Goal: Task Accomplishment & Management: Complete application form

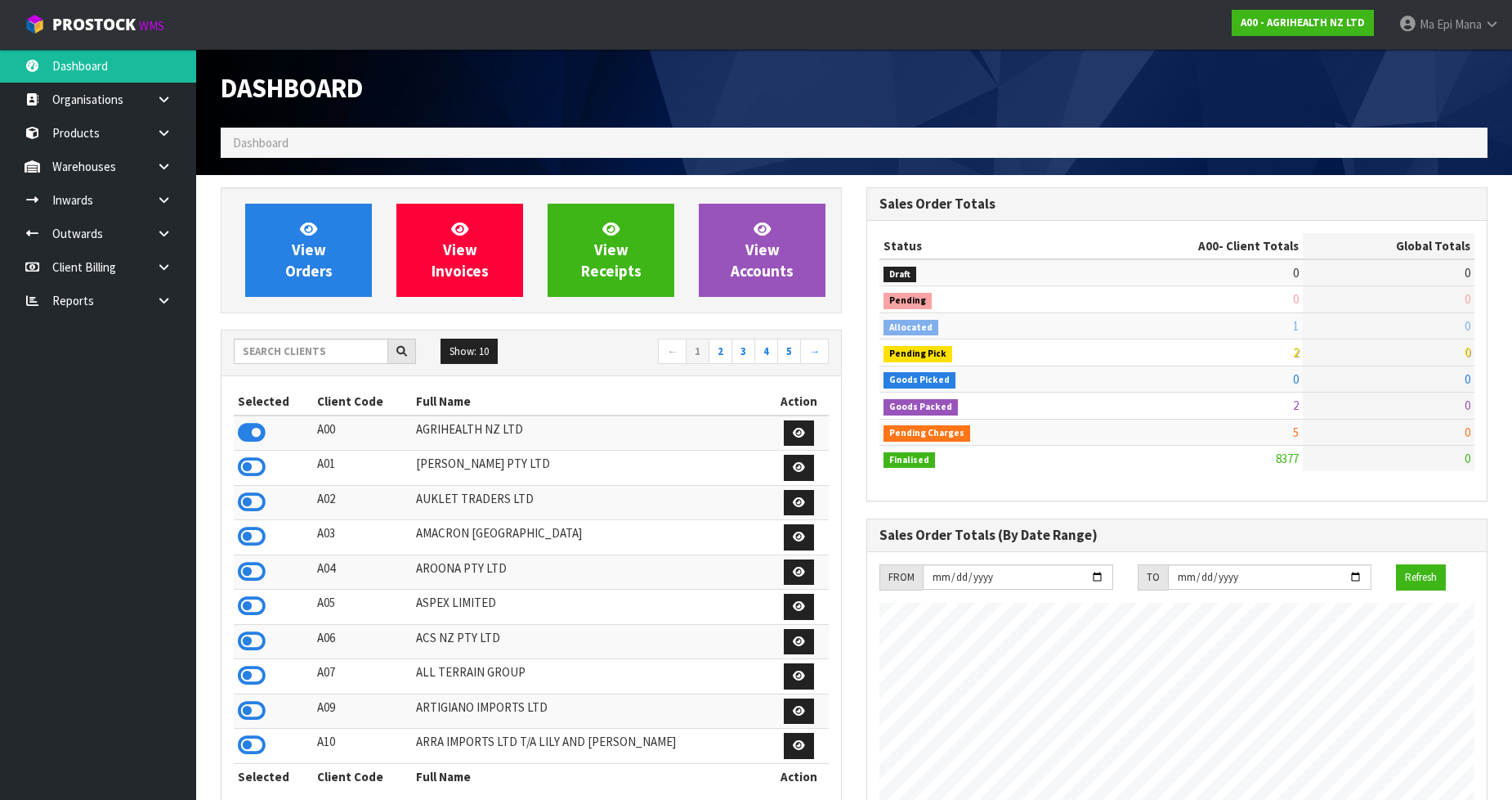
scroll to position [1239, 646]
click at [325, 348] on input "text" at bounding box center [311, 351] width 155 height 25
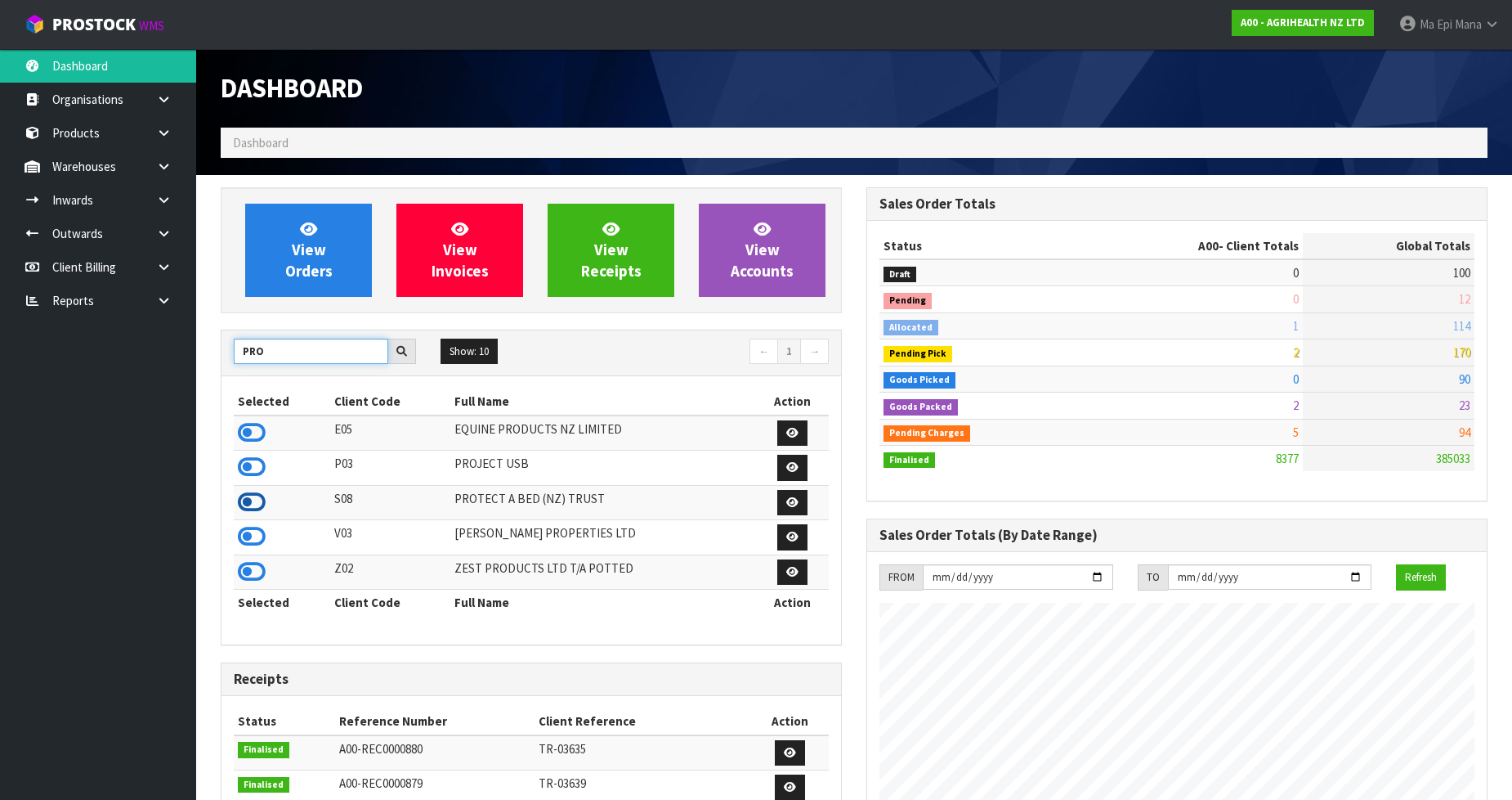
type input "PRO"
click at [247, 500] on icon at bounding box center [252, 502] width 28 height 24
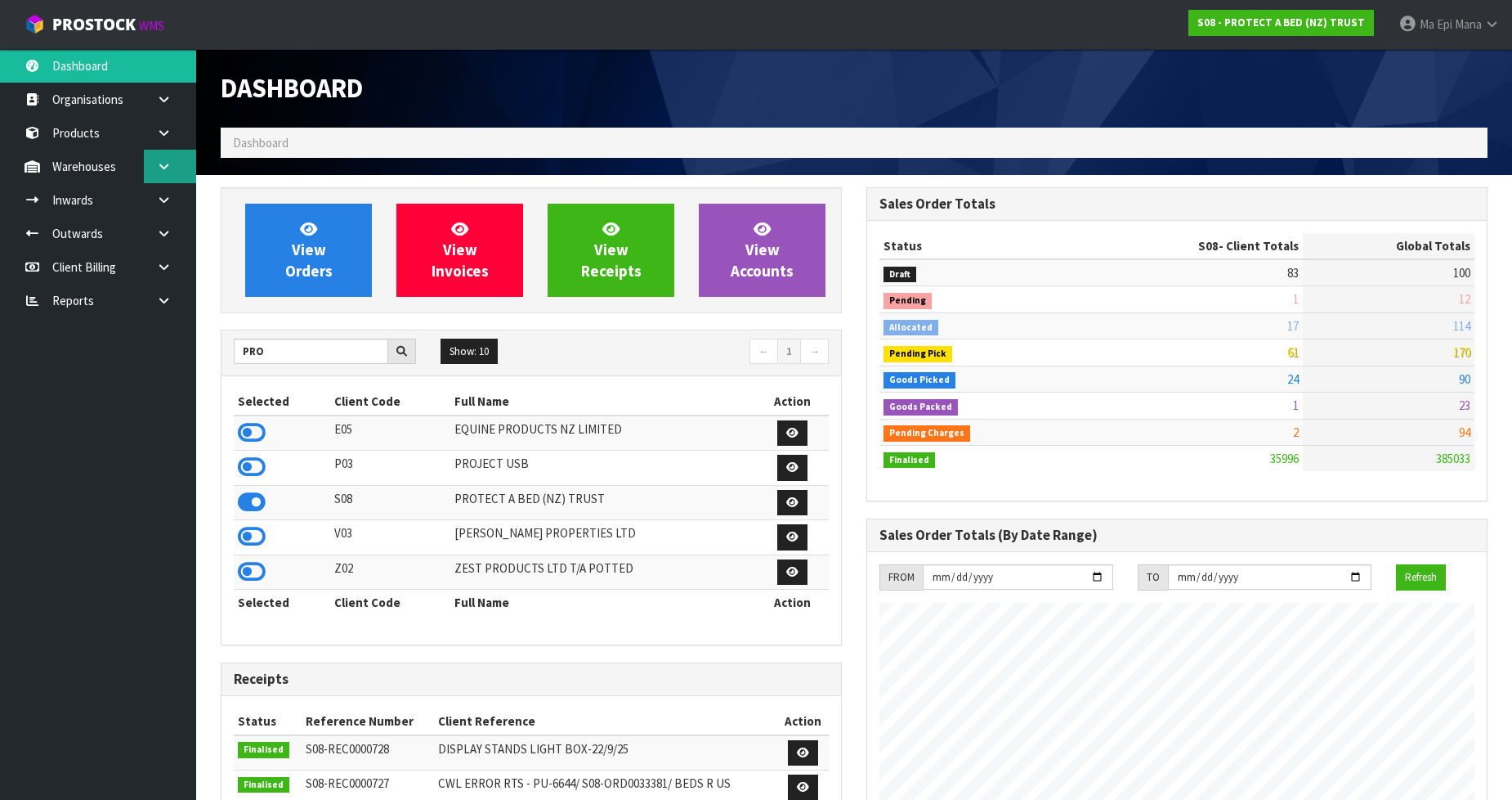
click at [175, 170] on link at bounding box center [170, 166] width 52 height 34
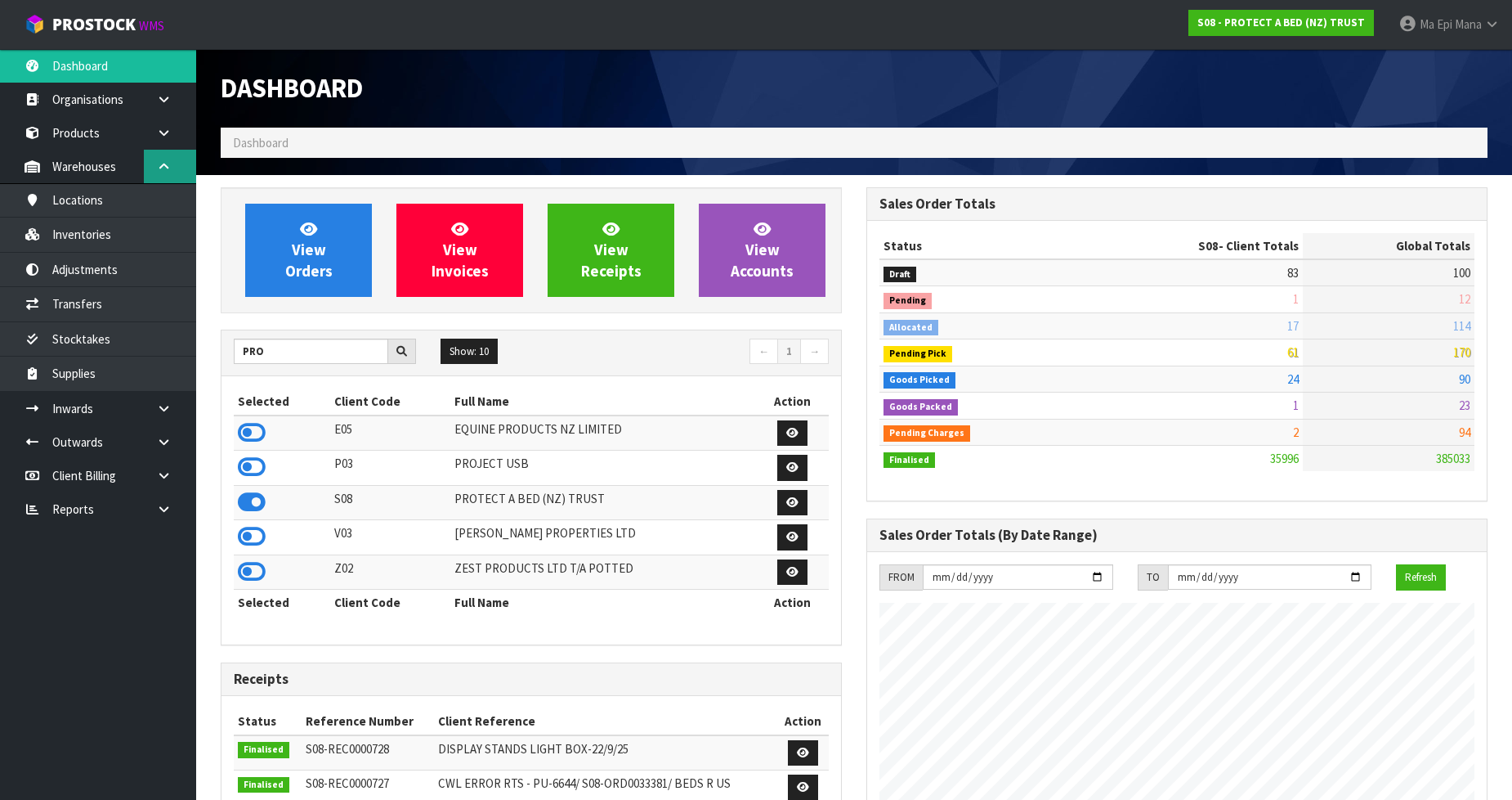
click at [175, 169] on link at bounding box center [170, 166] width 52 height 34
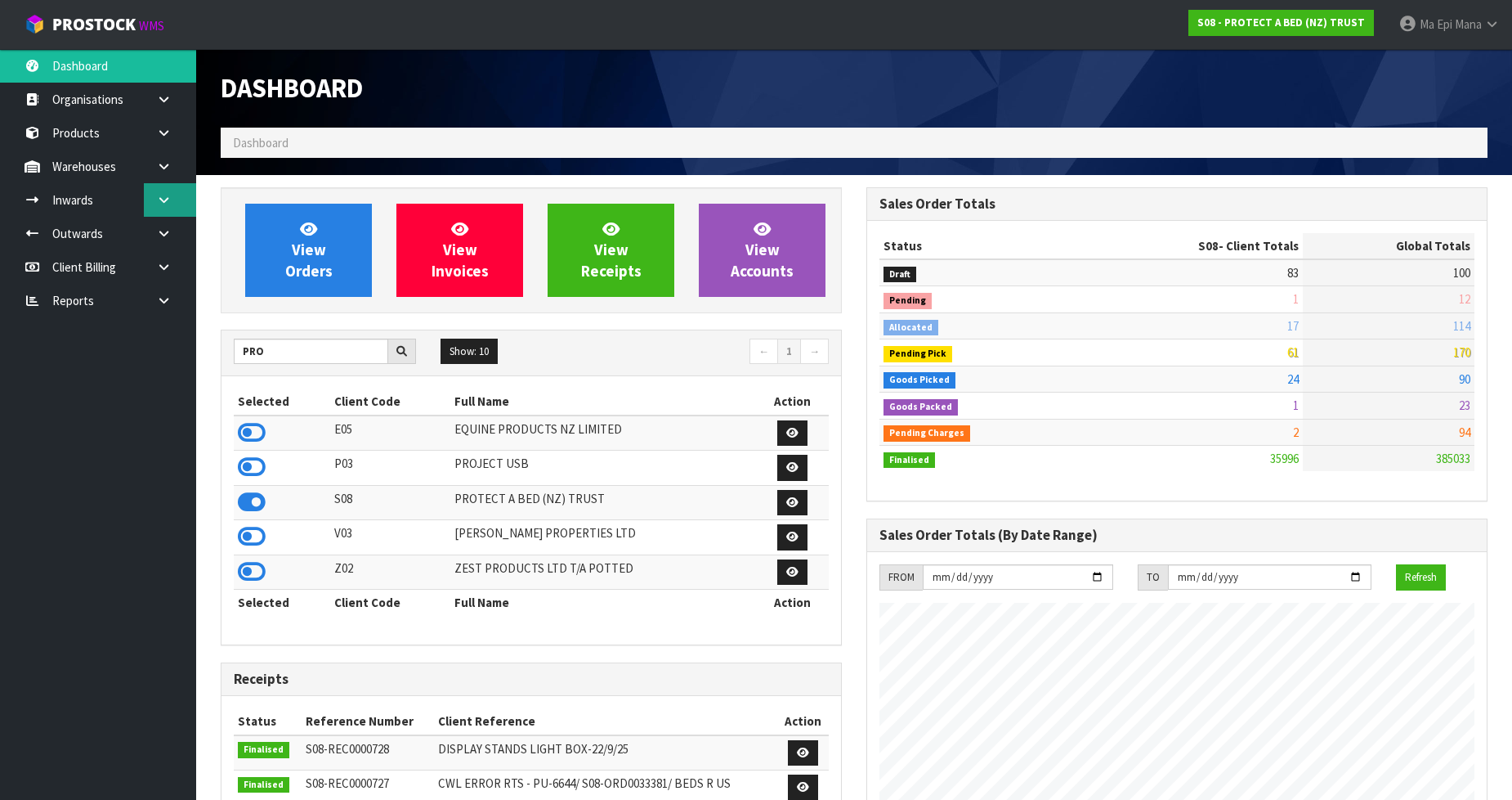
click at [173, 198] on link at bounding box center [170, 200] width 52 height 34
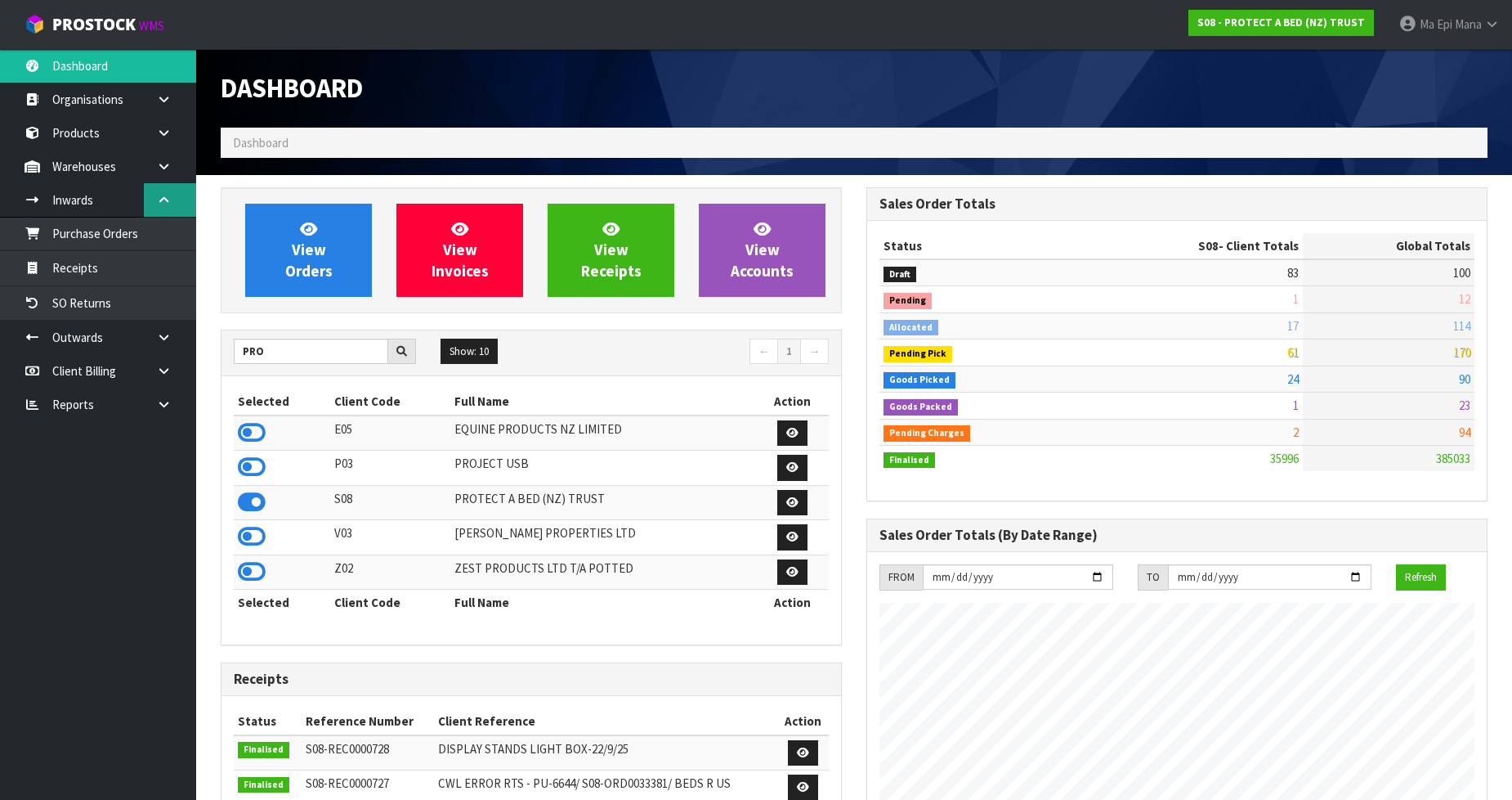
click at [173, 198] on link at bounding box center [170, 200] width 52 height 34
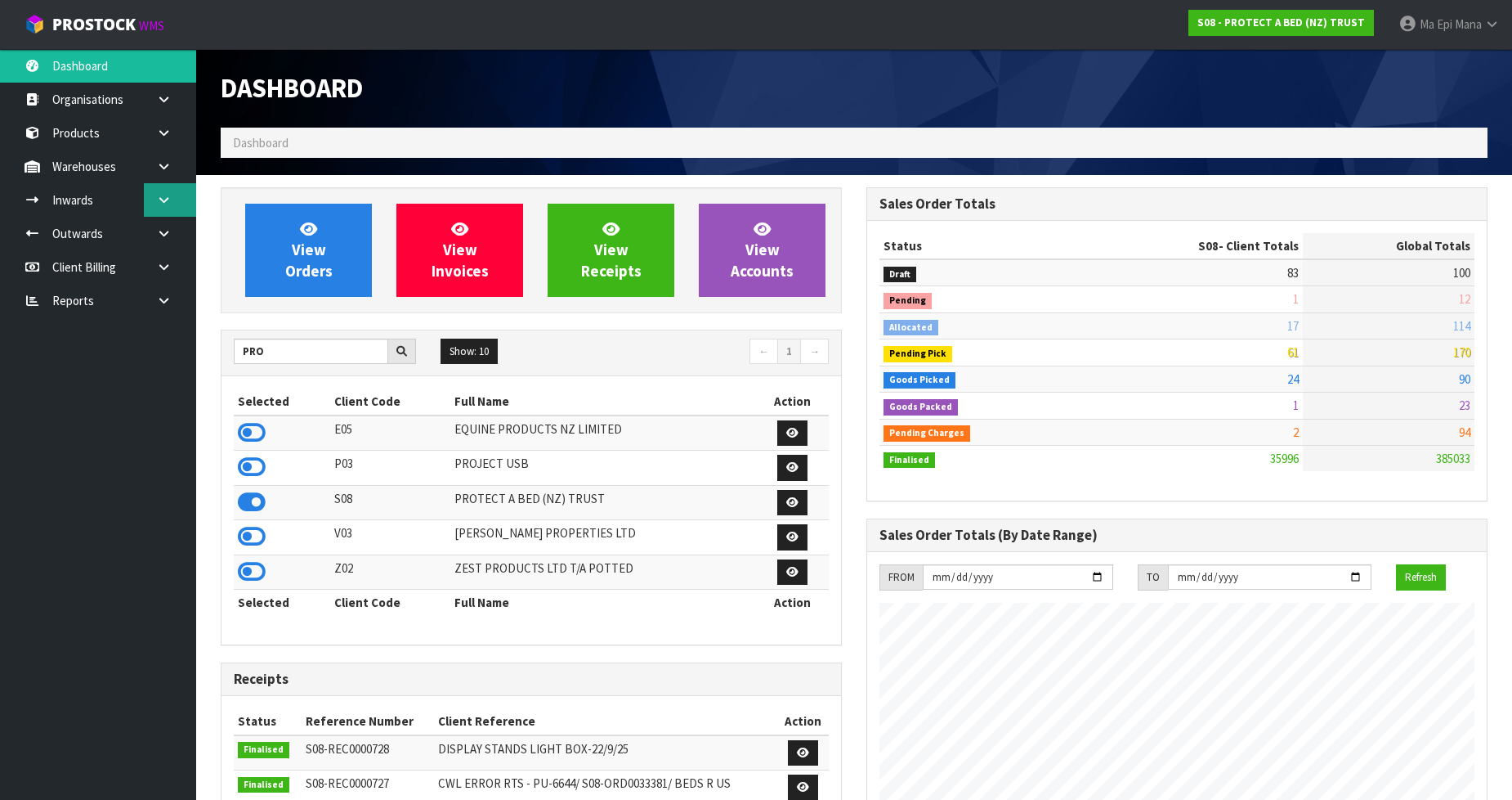
click at [173, 198] on link at bounding box center [170, 200] width 52 height 34
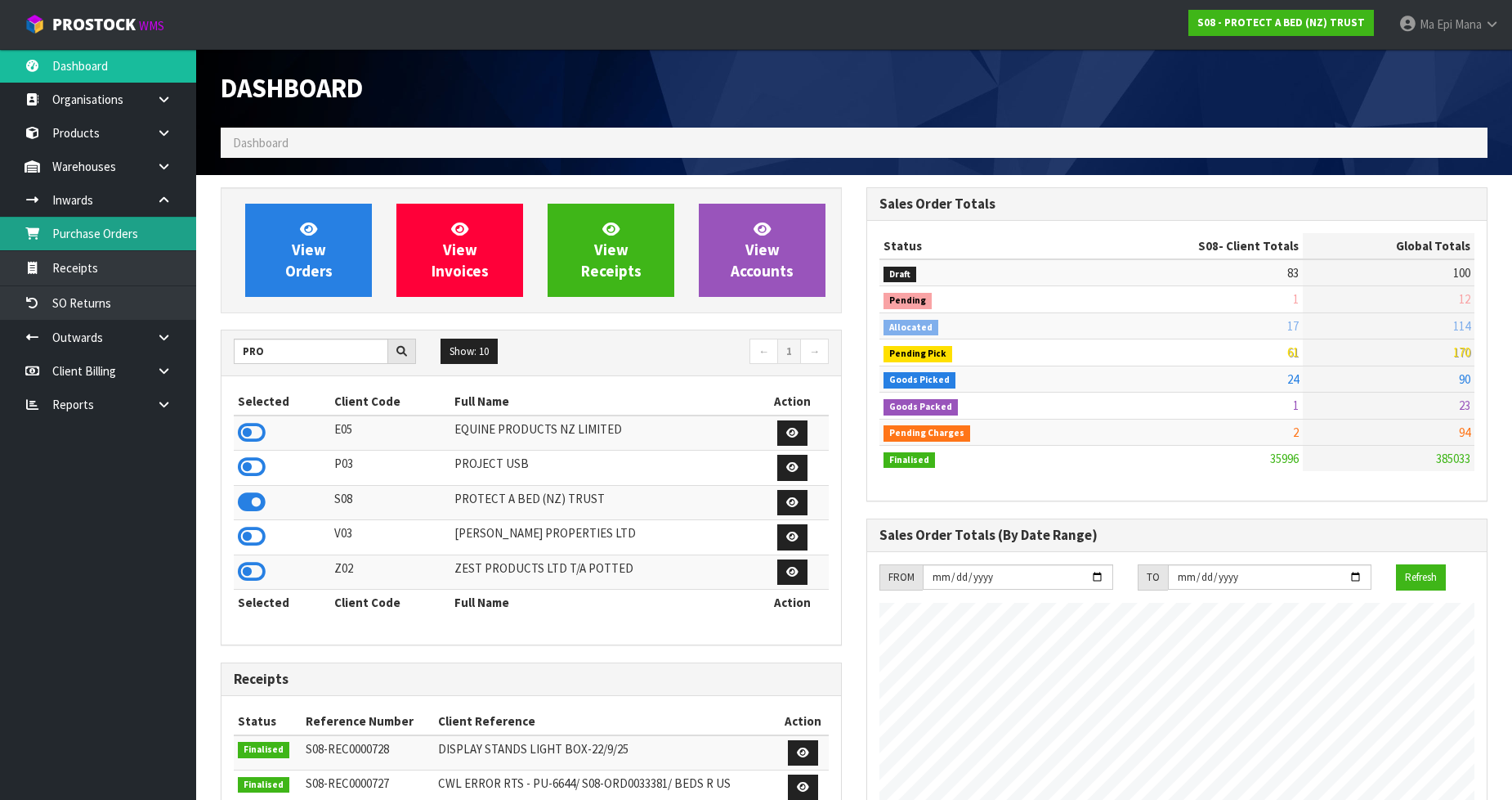
click at [169, 227] on link "Purchase Orders" at bounding box center [98, 233] width 196 height 34
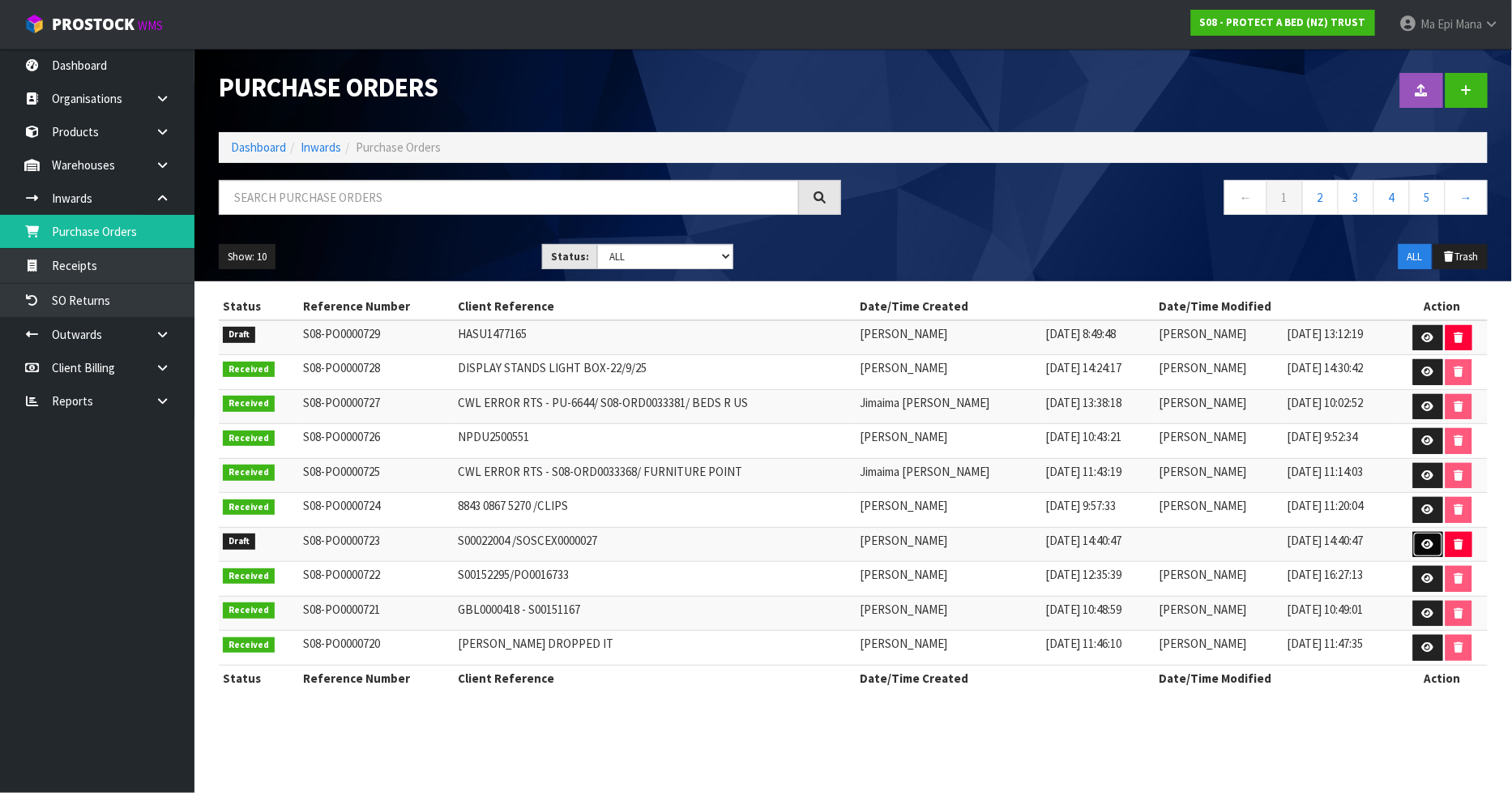
click at [1419, 544] on link at bounding box center [1428, 545] width 30 height 26
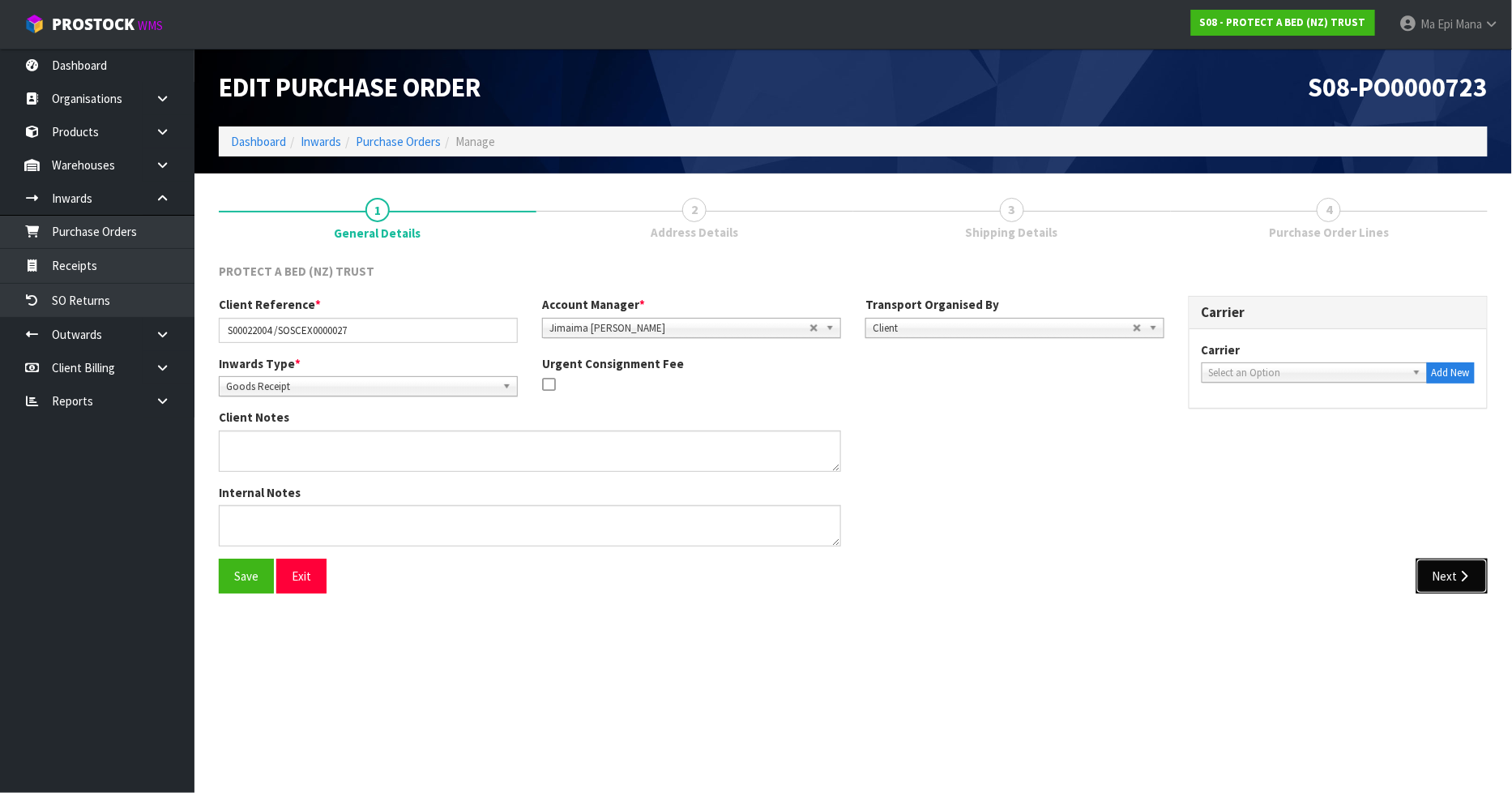
click at [1439, 587] on button "Next" at bounding box center [1452, 576] width 71 height 35
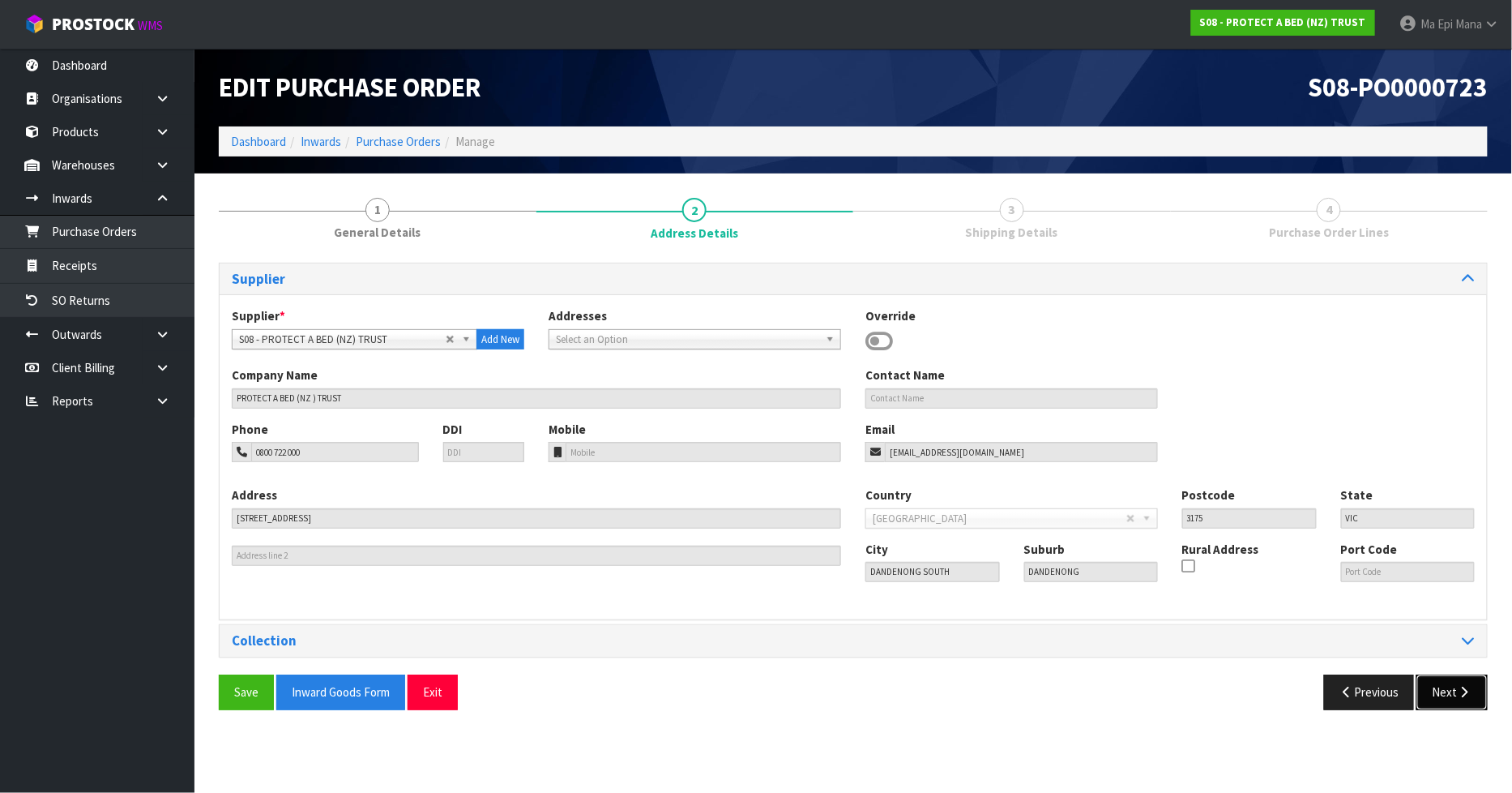
click at [1443, 693] on button "Next" at bounding box center [1452, 692] width 71 height 35
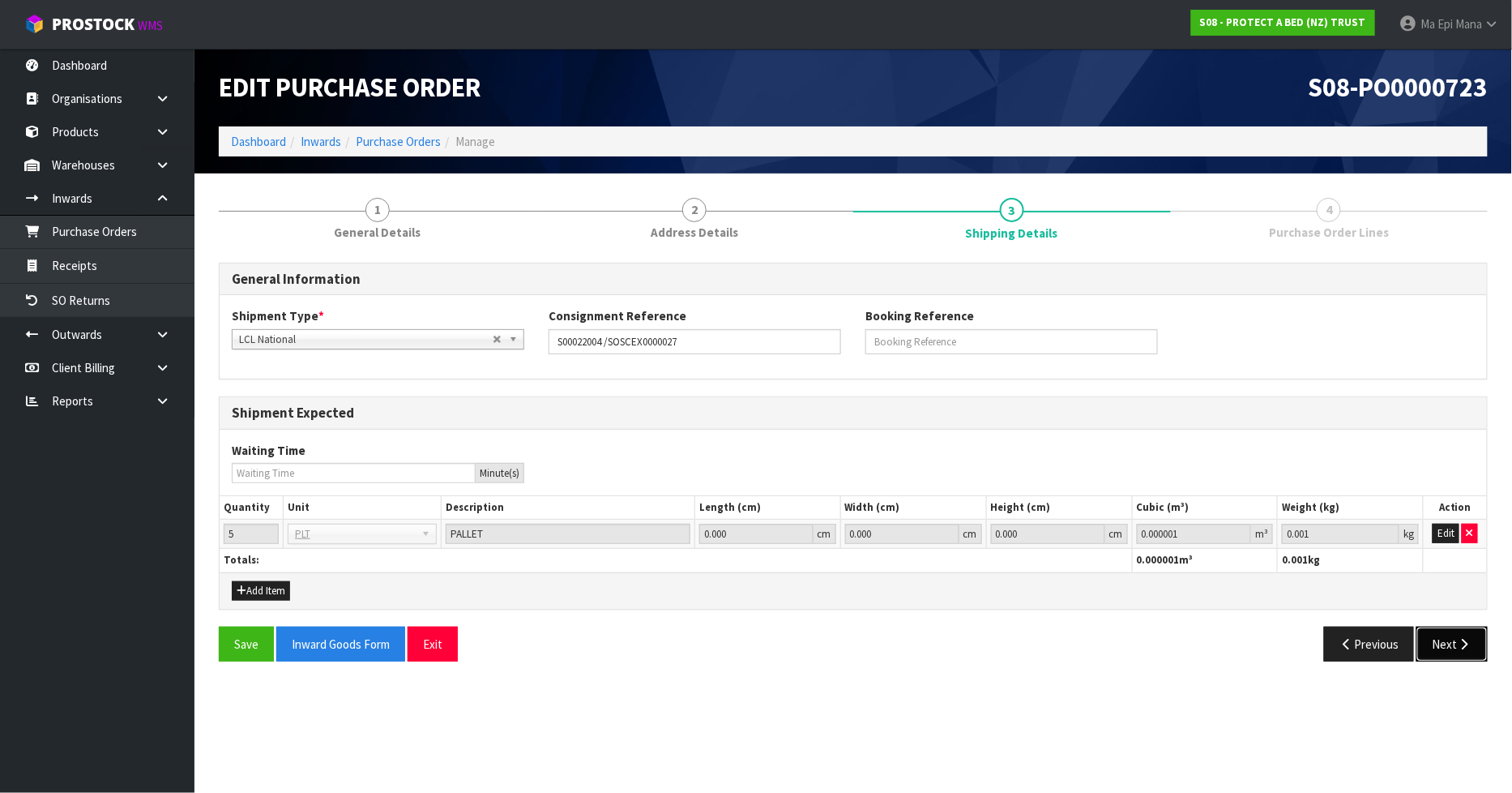
click at [1478, 651] on button "Next" at bounding box center [1452, 644] width 71 height 35
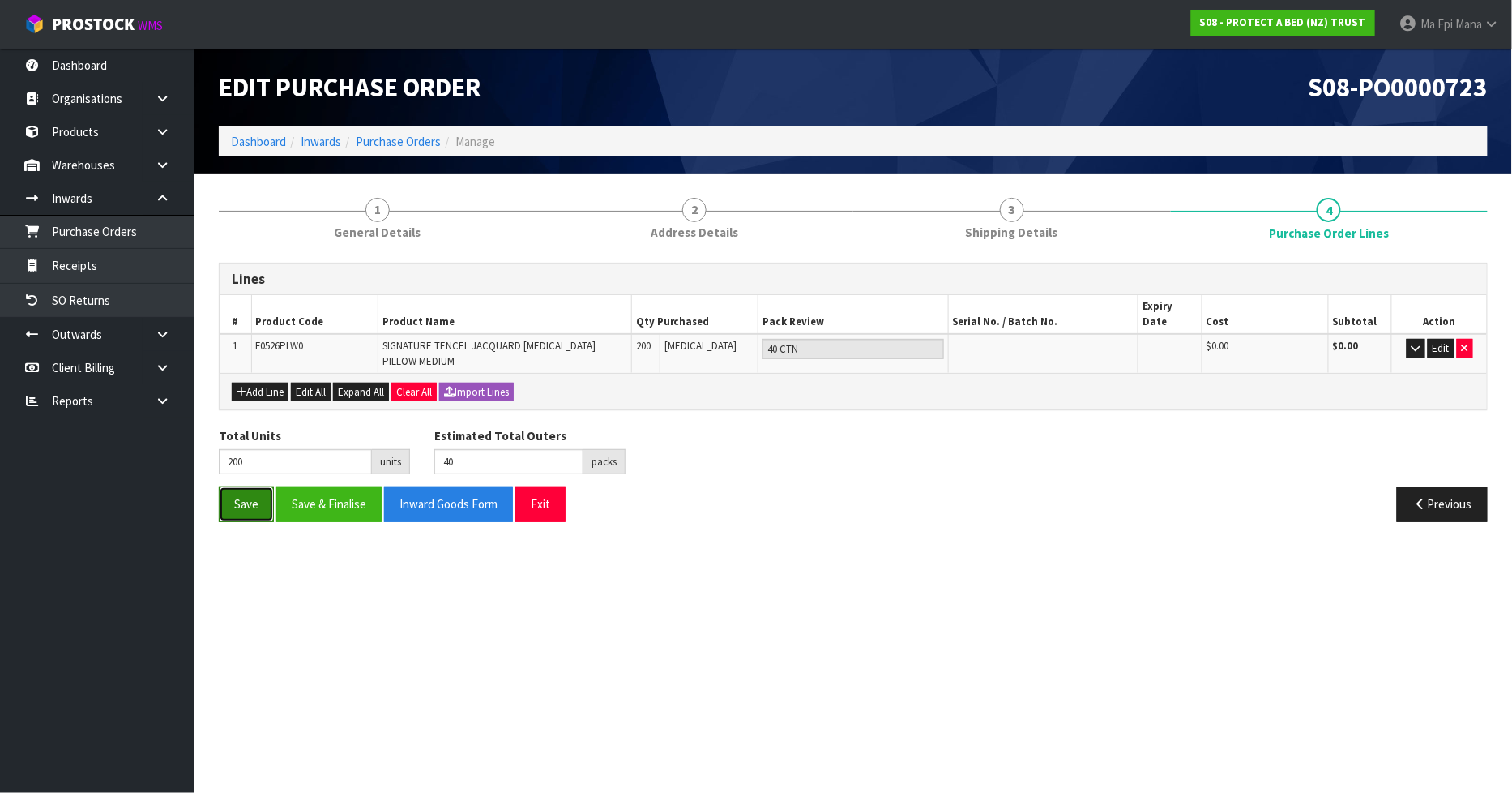
click at [238, 486] on button "Save" at bounding box center [246, 503] width 56 height 35
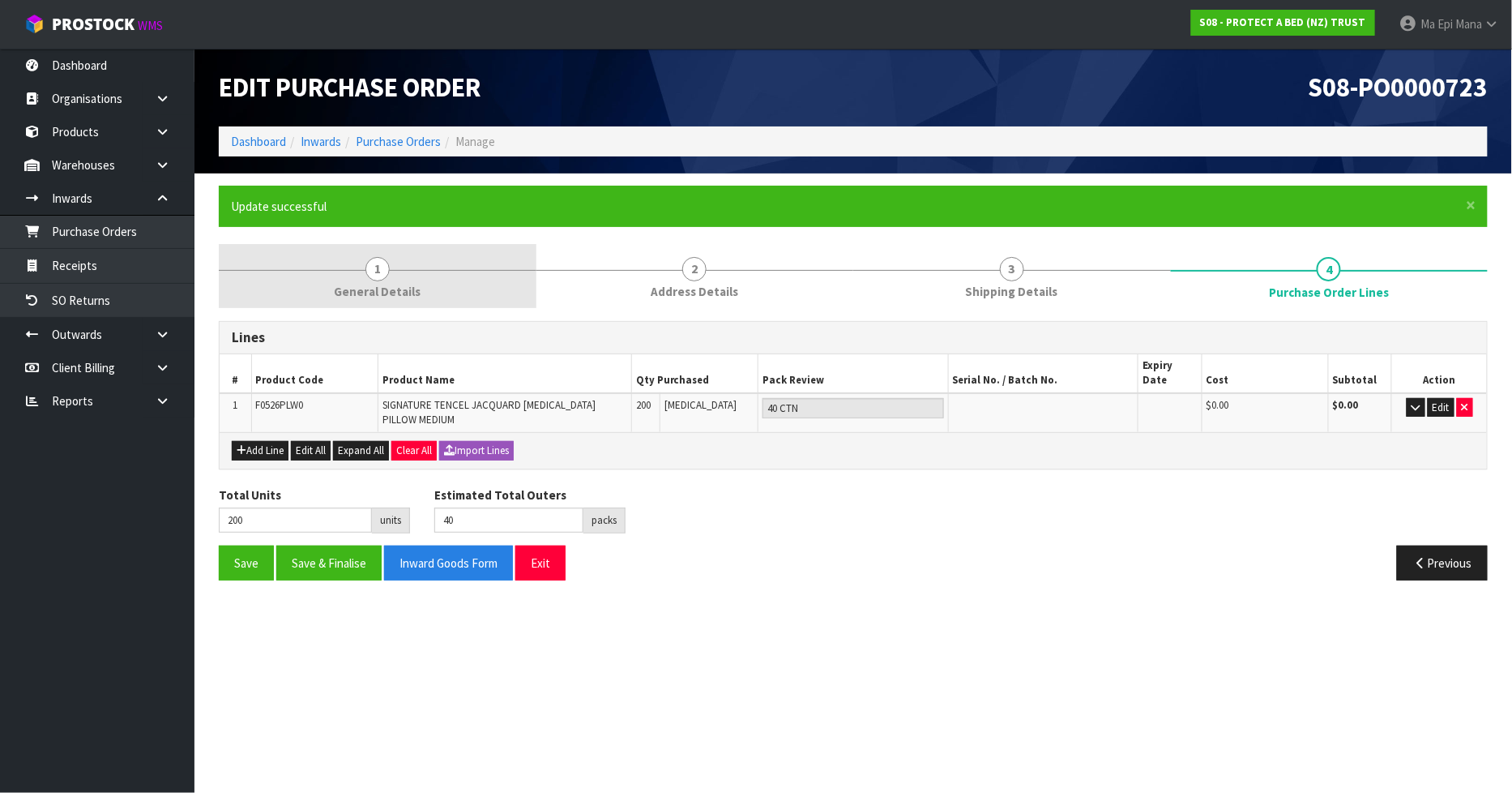
click at [349, 291] on span "General Details" at bounding box center [378, 291] width 87 height 17
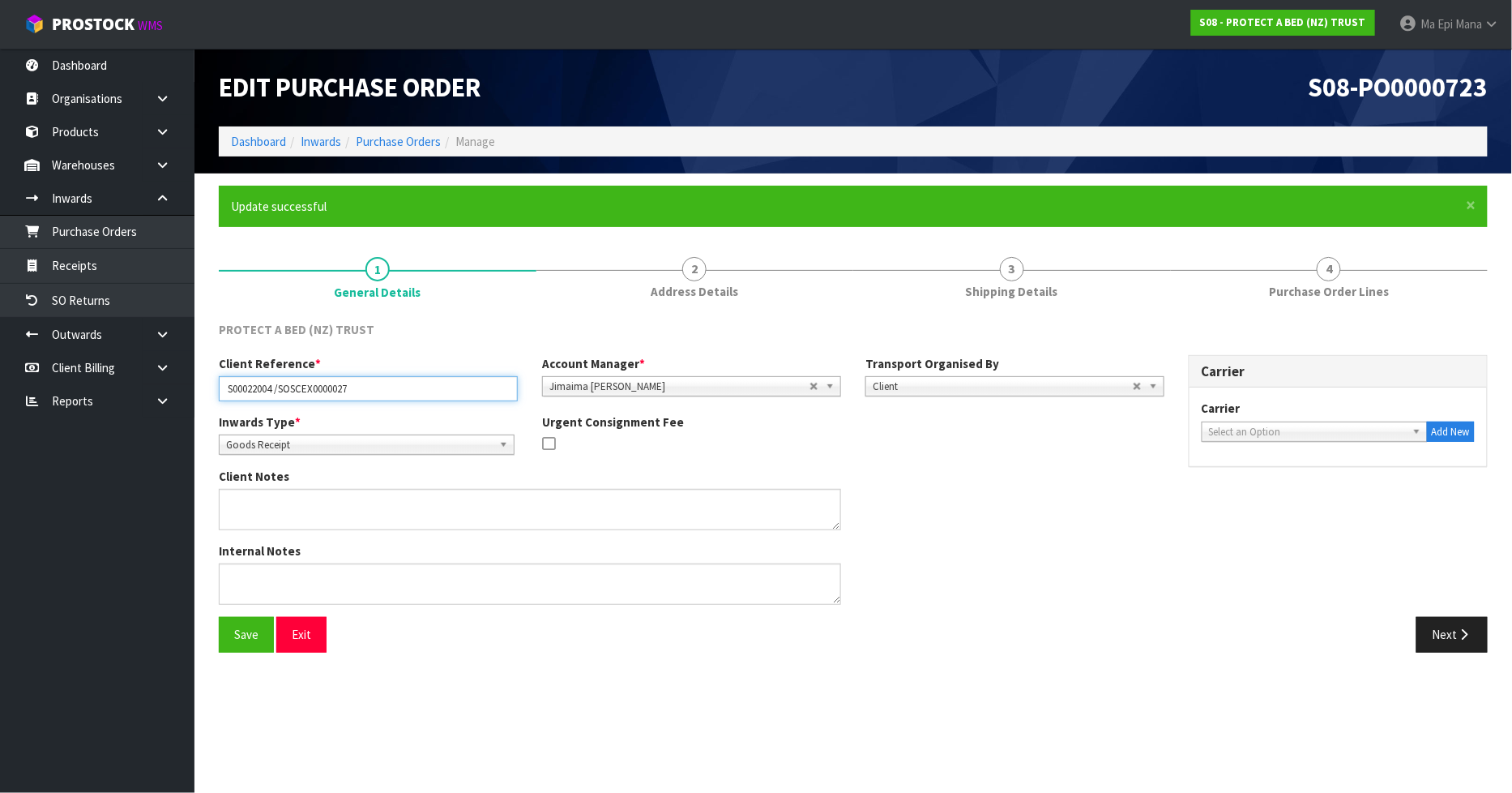
click at [285, 390] on input "S00022004 /SOSCEX0000027" at bounding box center [367, 388] width 299 height 25
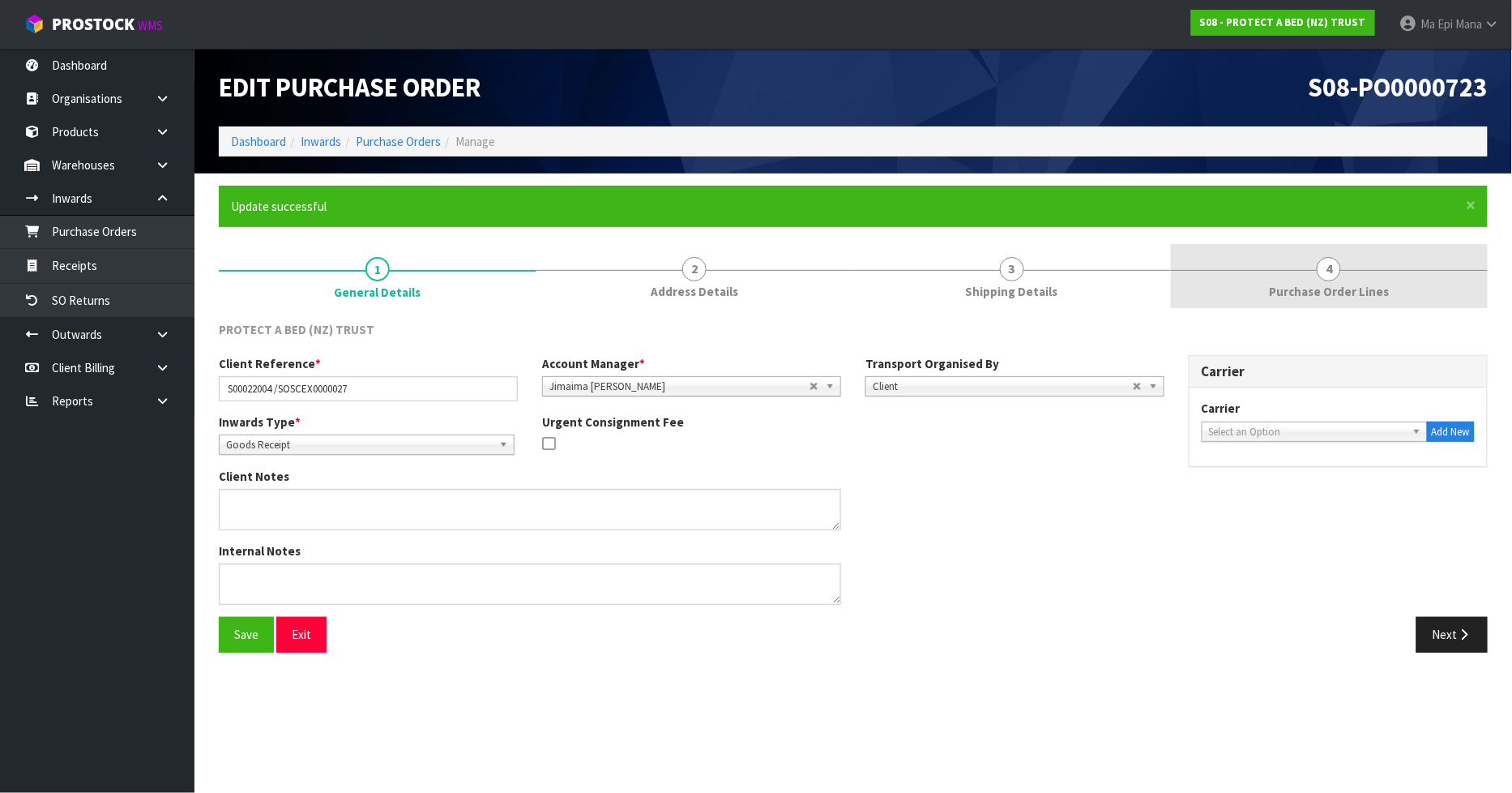
click at [1308, 287] on span "Purchase Order Lines" at bounding box center [1329, 291] width 120 height 17
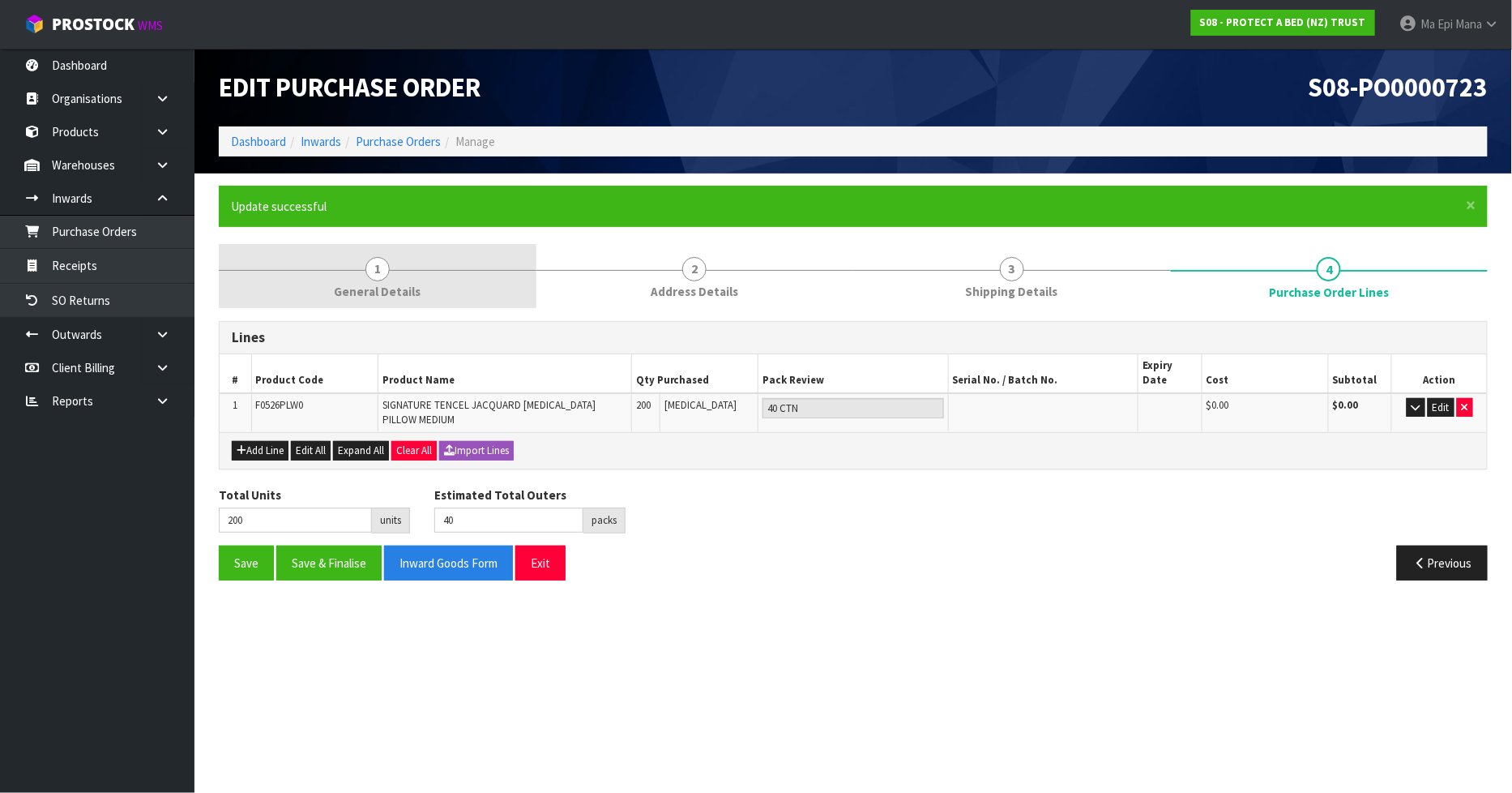
click at [375, 283] on span "General Details" at bounding box center [378, 291] width 87 height 17
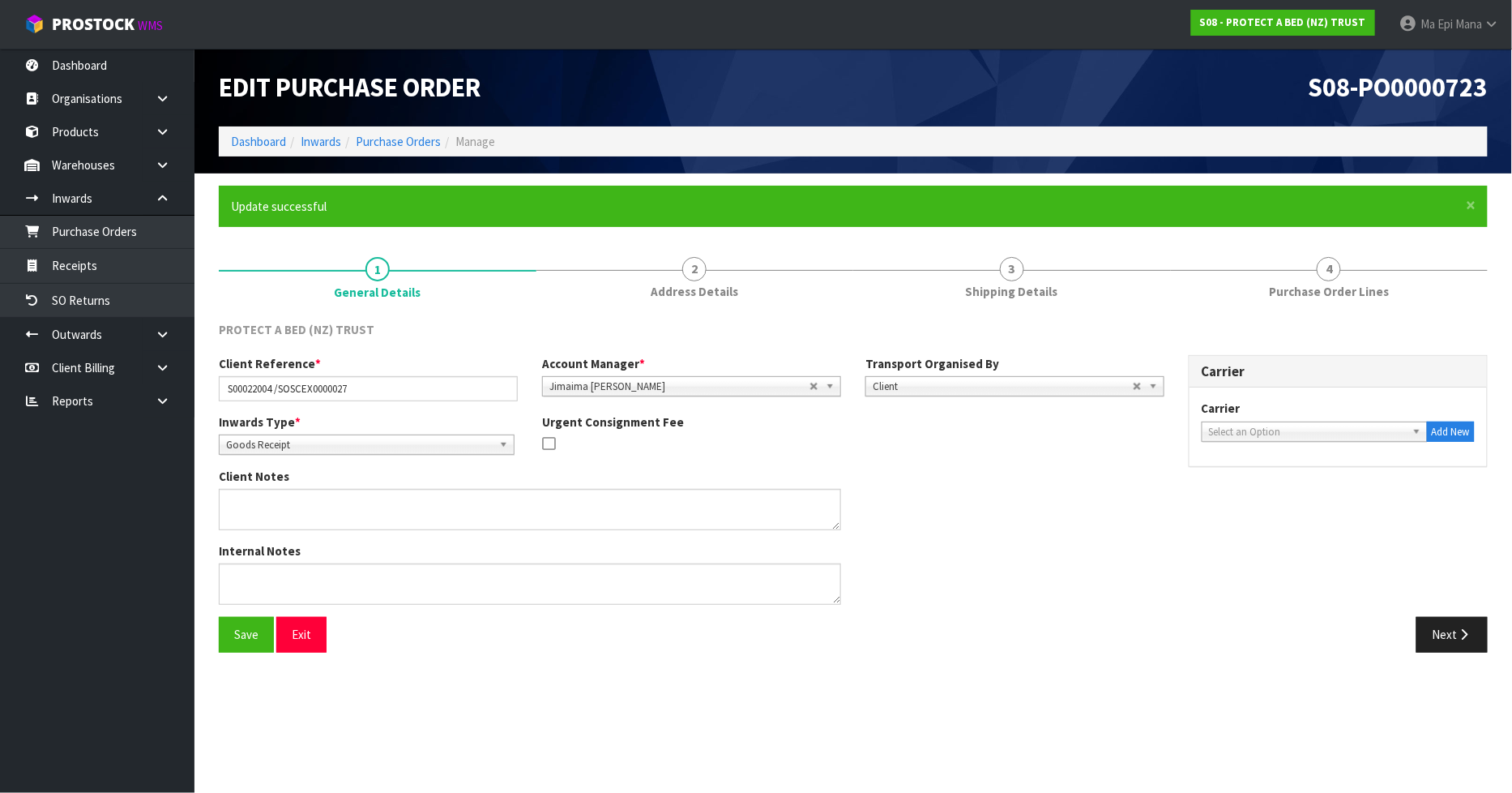
click at [1366, 439] on span "Select an Option" at bounding box center [1308, 431] width 197 height 19
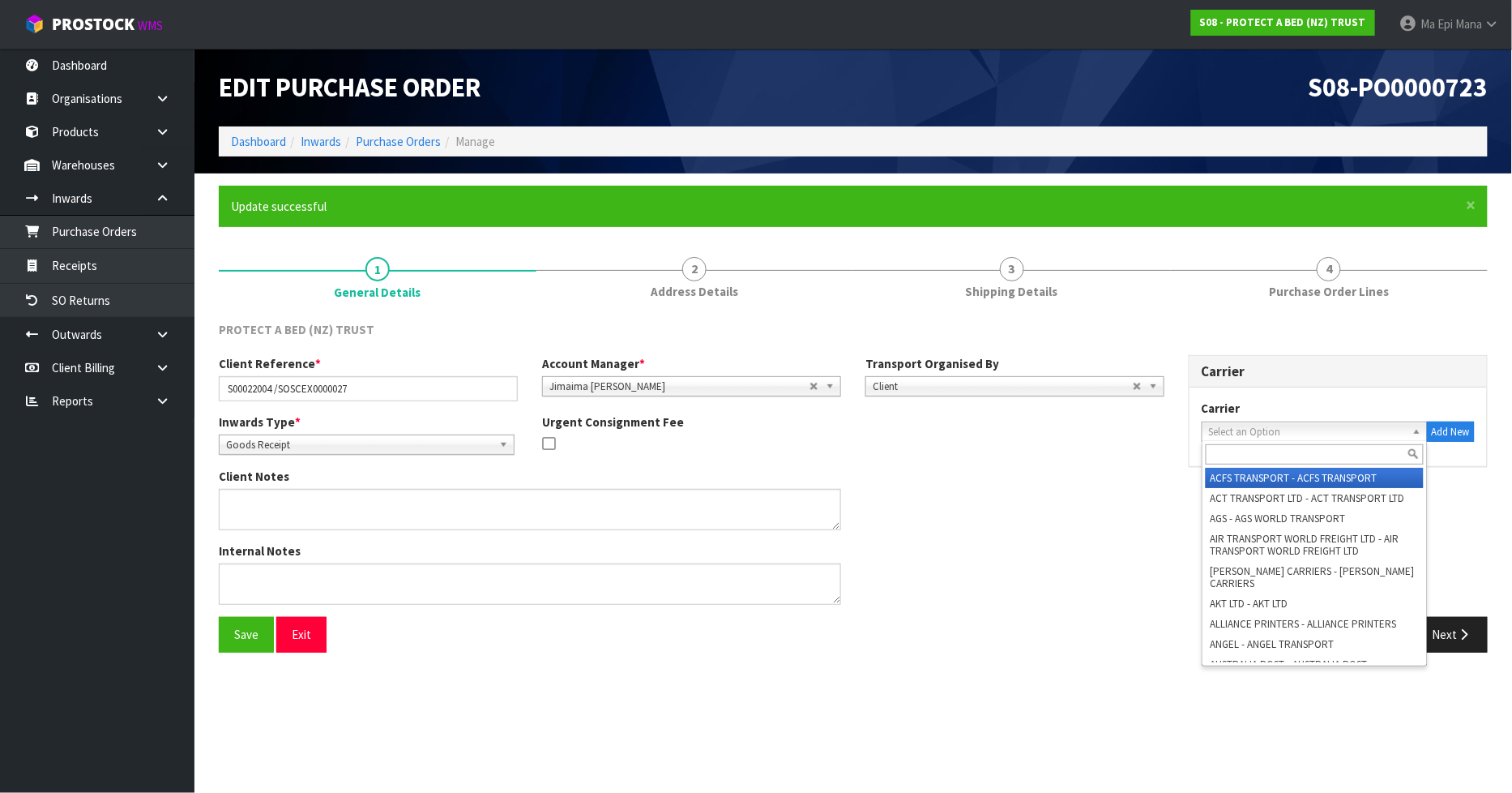
click at [1358, 448] on input "text" at bounding box center [1315, 454] width 218 height 20
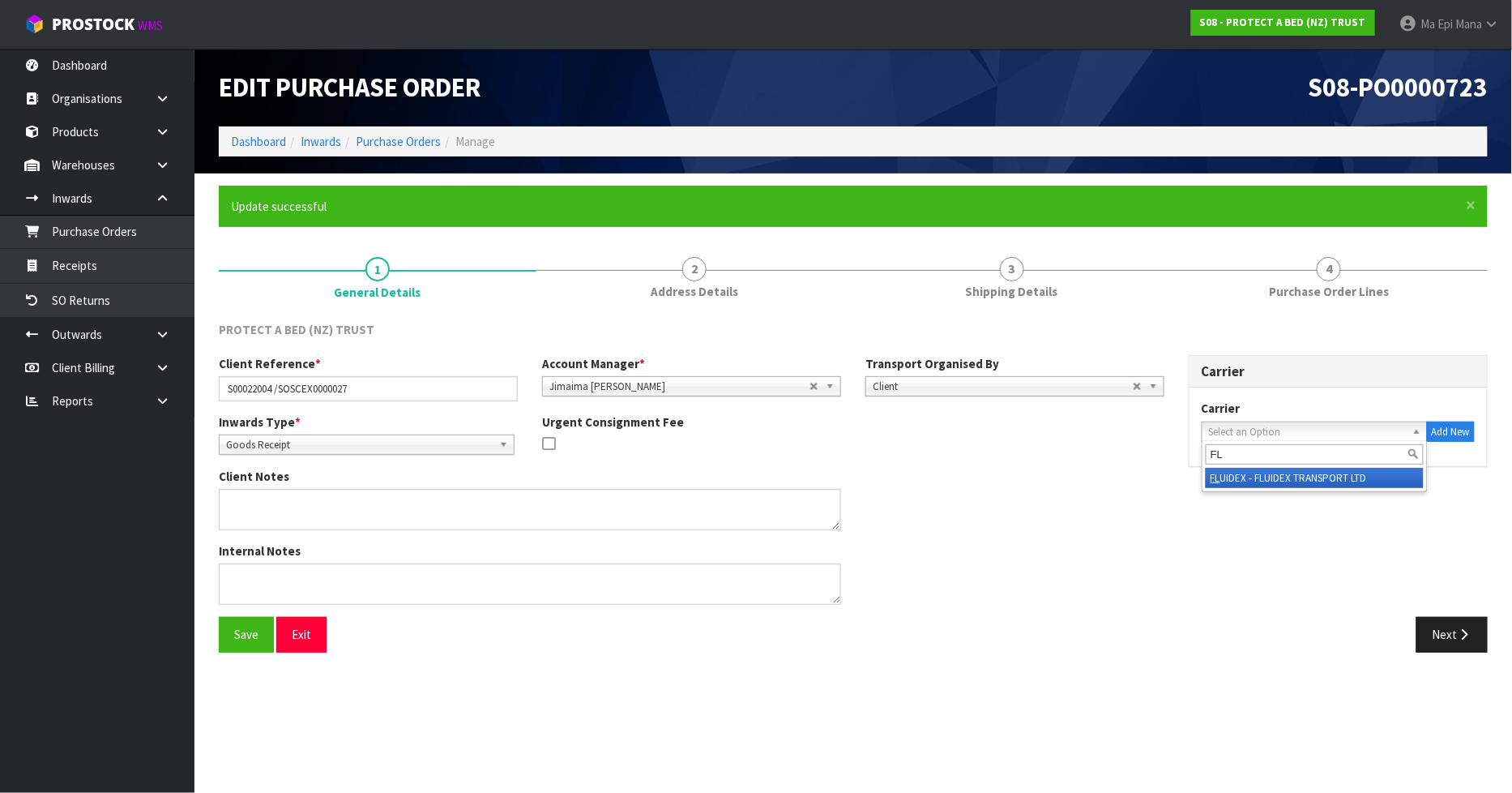
type input "F"
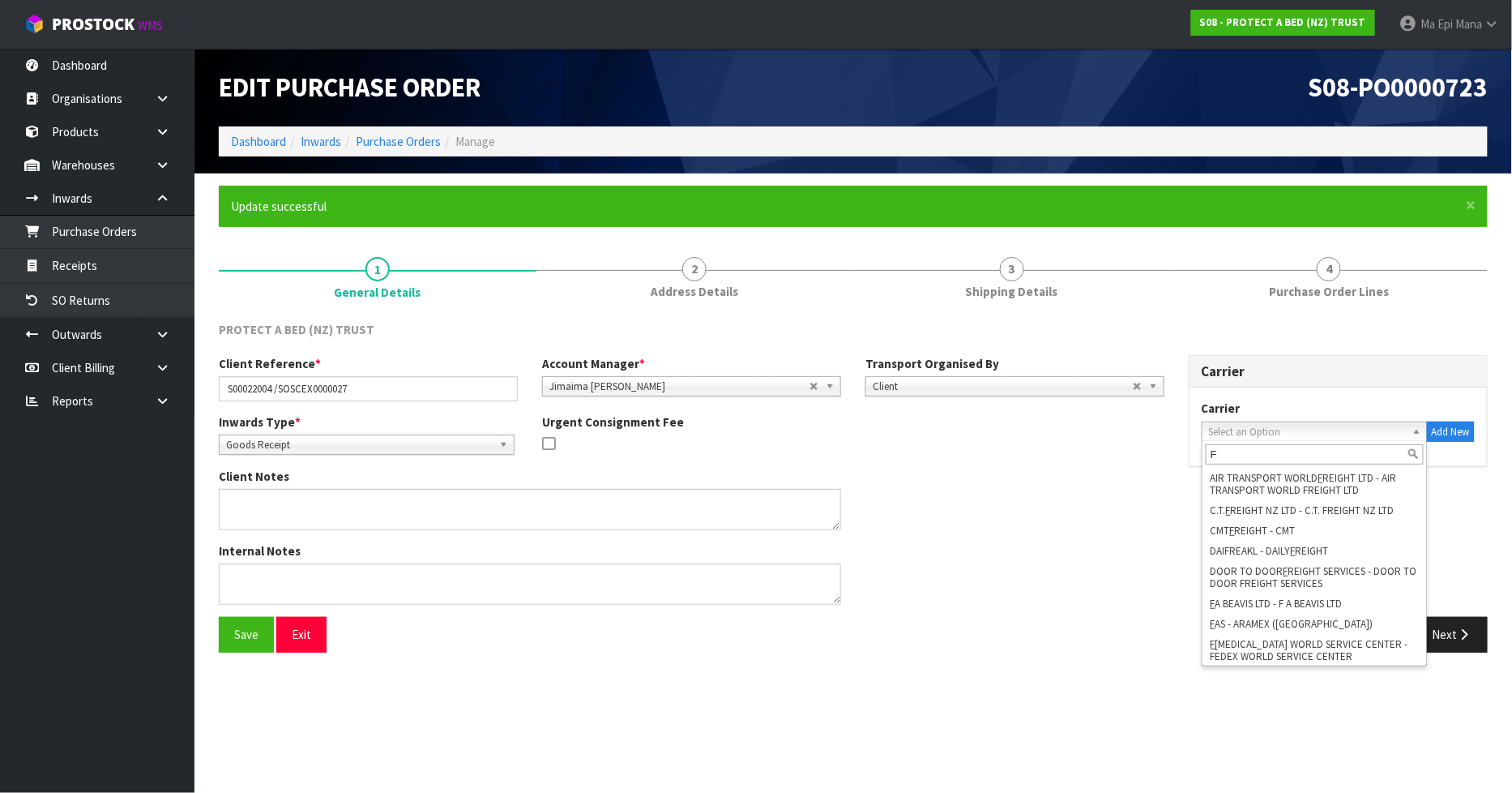
type input "F"
click at [1075, 513] on div "Client Notes" at bounding box center [691, 504] width 970 height 75
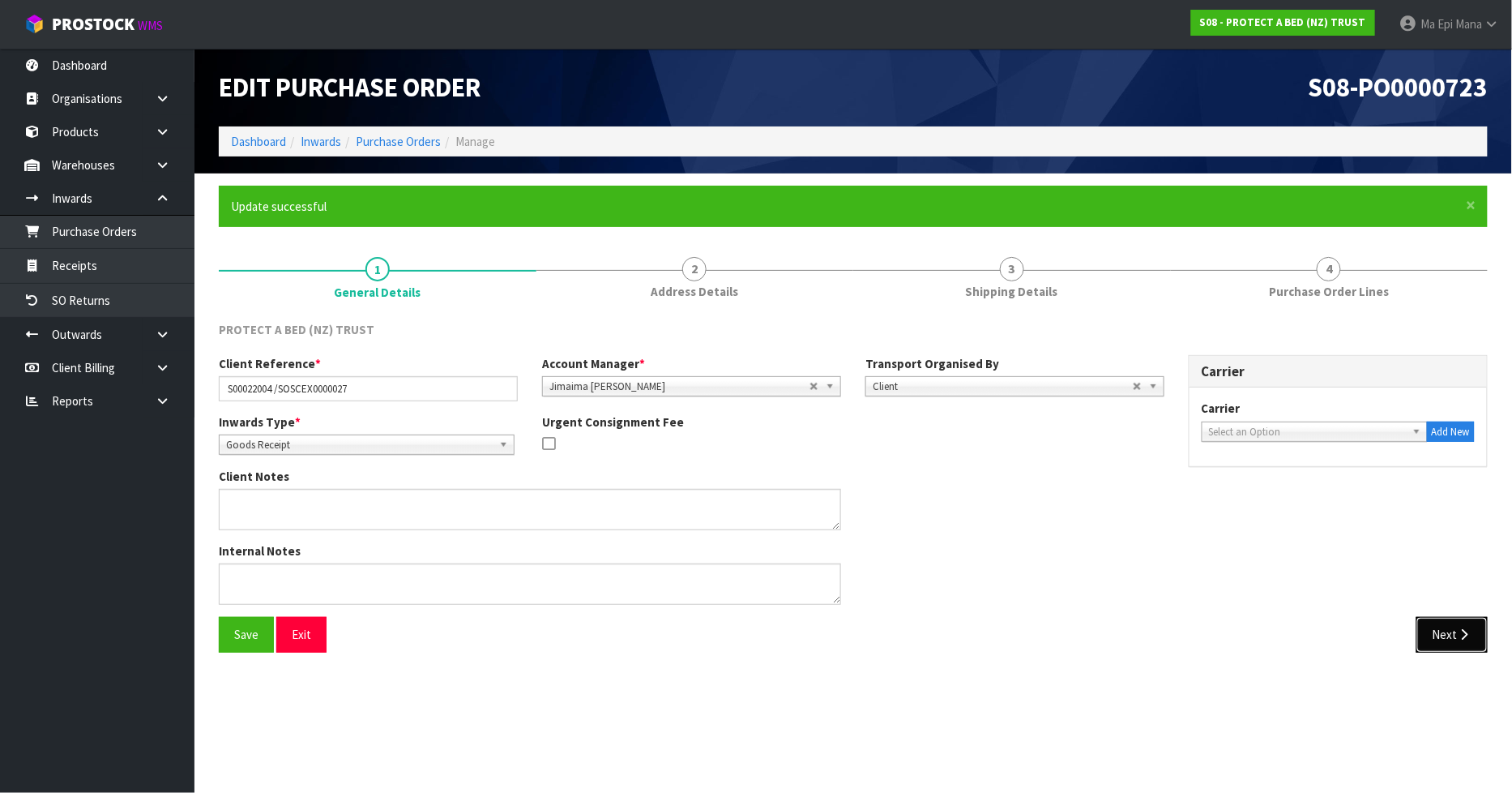
click at [1464, 620] on button "Next" at bounding box center [1452, 634] width 71 height 35
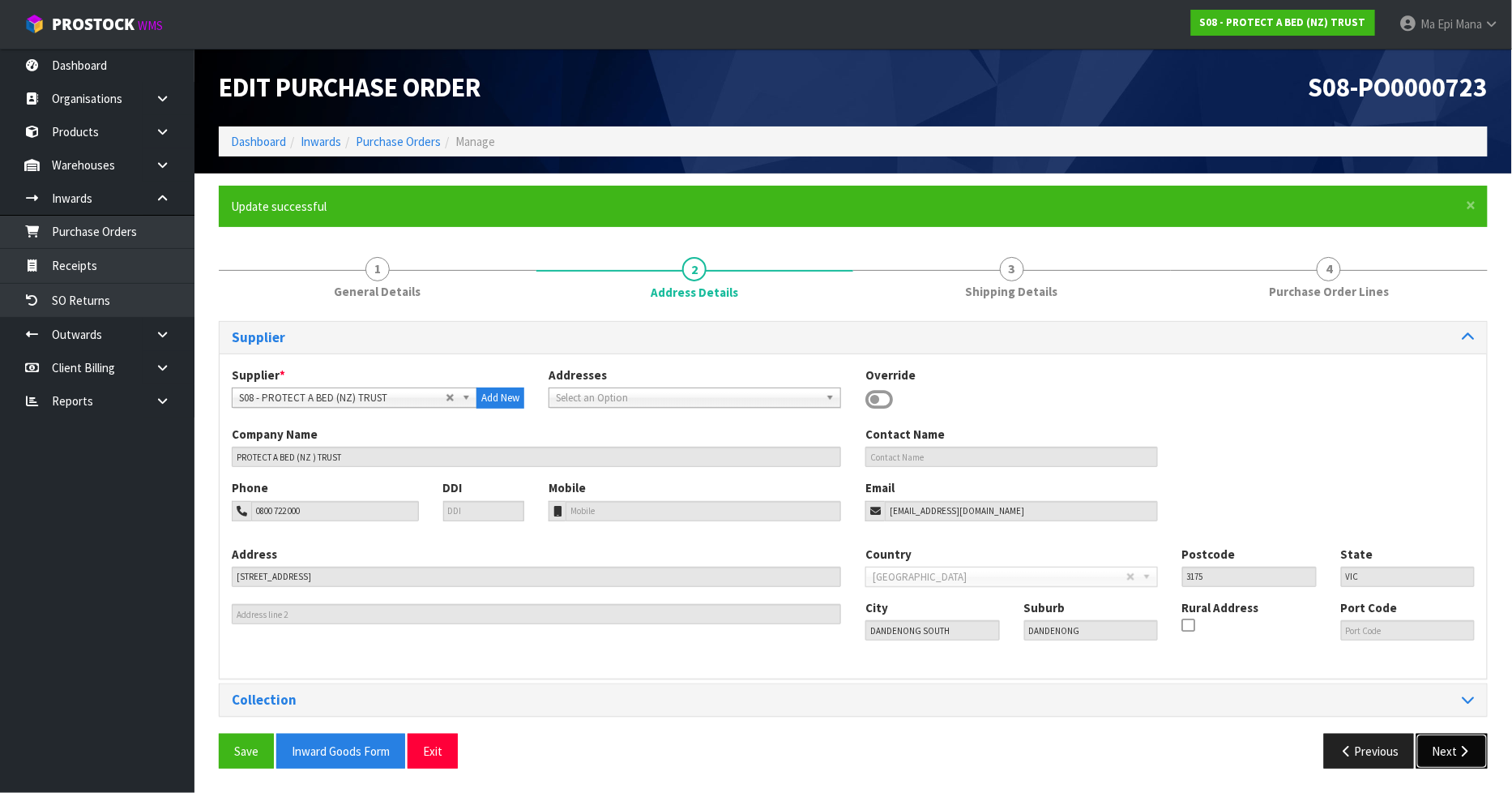
click at [1481, 742] on button "Next" at bounding box center [1452, 751] width 71 height 35
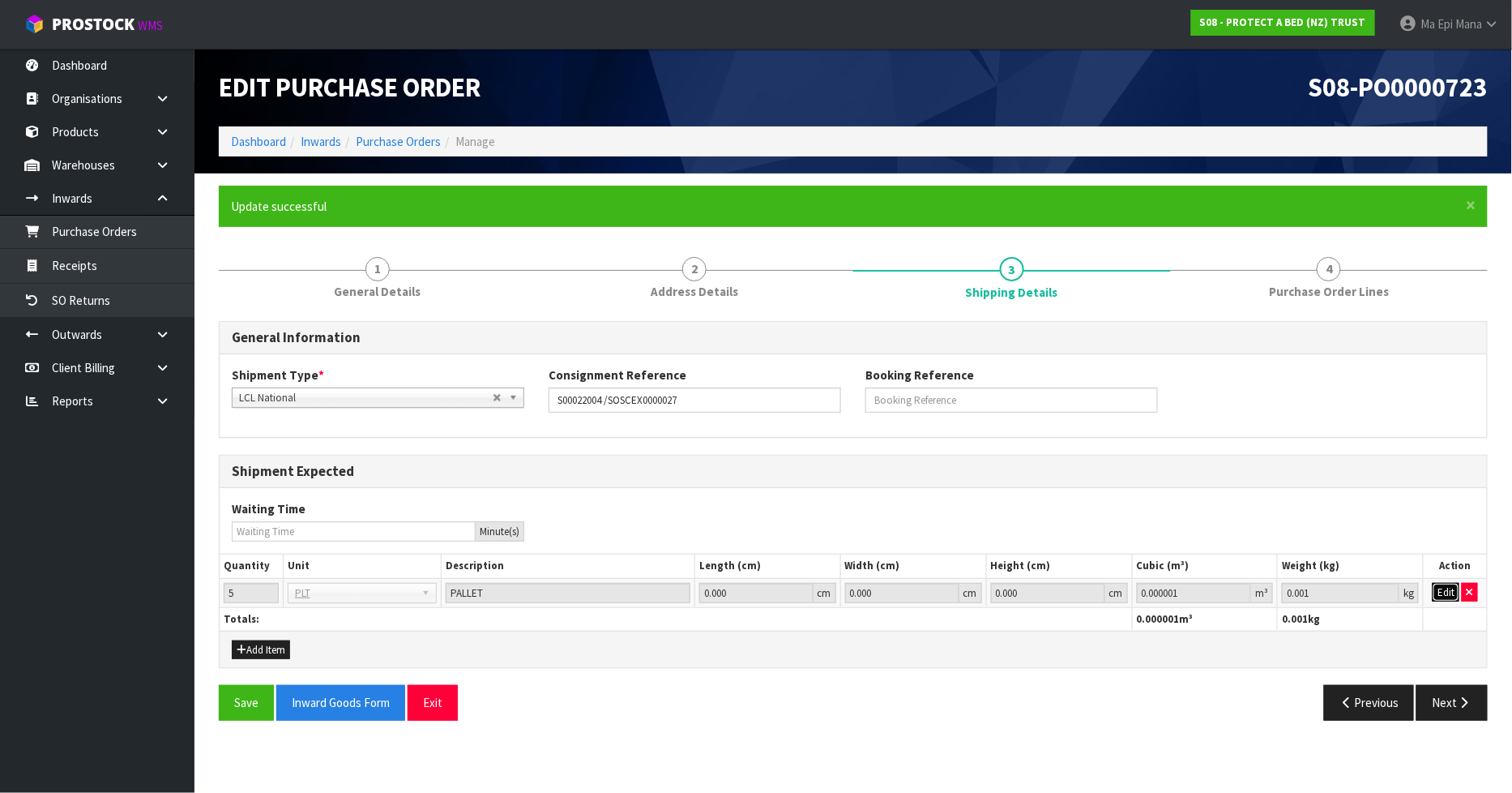
click at [1452, 597] on button "Edit" at bounding box center [1445, 592] width 27 height 19
drag, startPoint x: 1197, startPoint y: 601, endPoint x: 1103, endPoint y: 629, distance: 98.1
click at [1103, 629] on div "Shipment Expected Waiting Time Minute(s) Quantity Unit Description Length (cm) …" at bounding box center [852, 561] width 1269 height 213
type input "8.99"
type input "476.25"
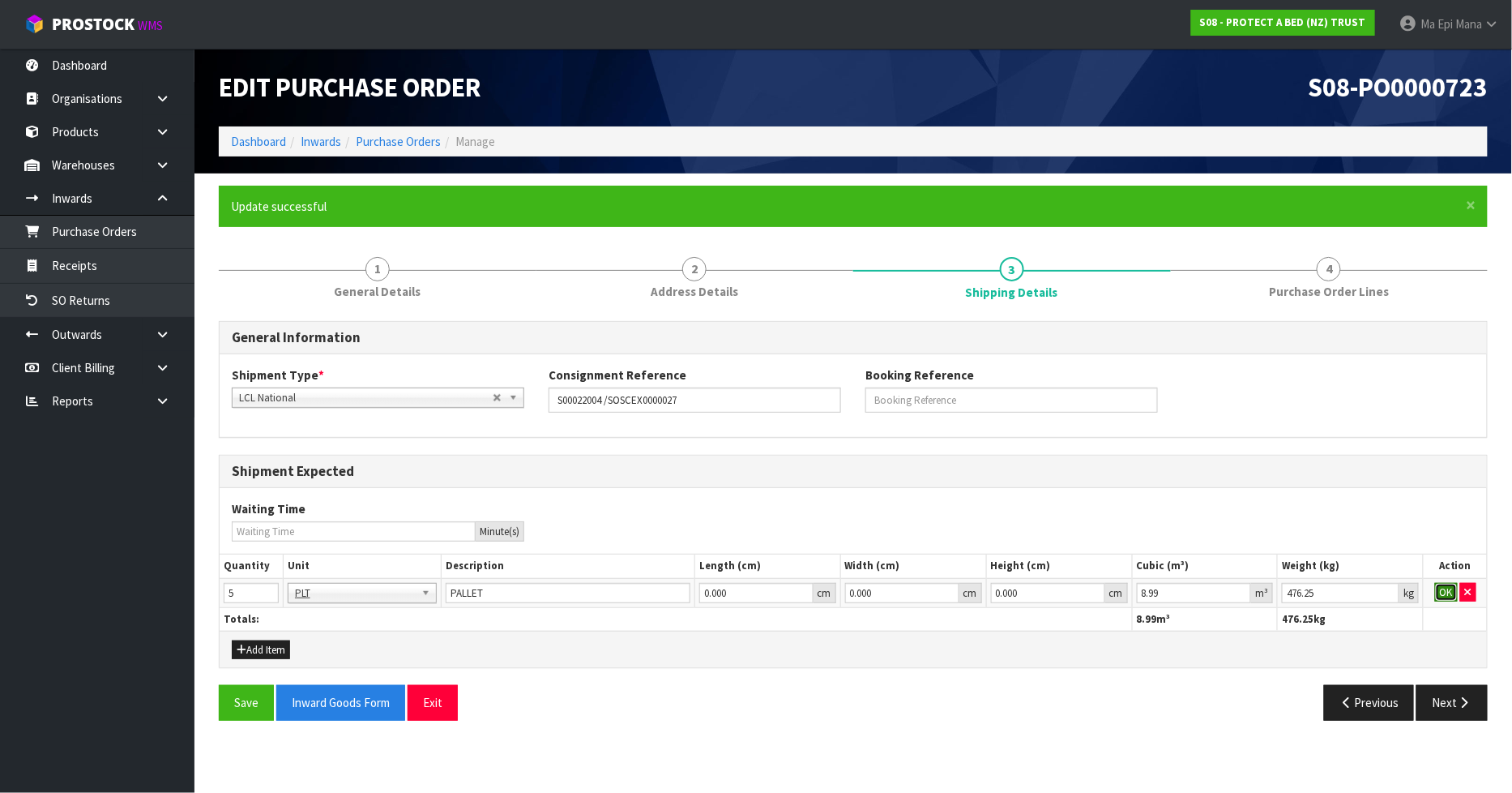
click at [1440, 595] on button "OK" at bounding box center [1446, 592] width 23 height 19
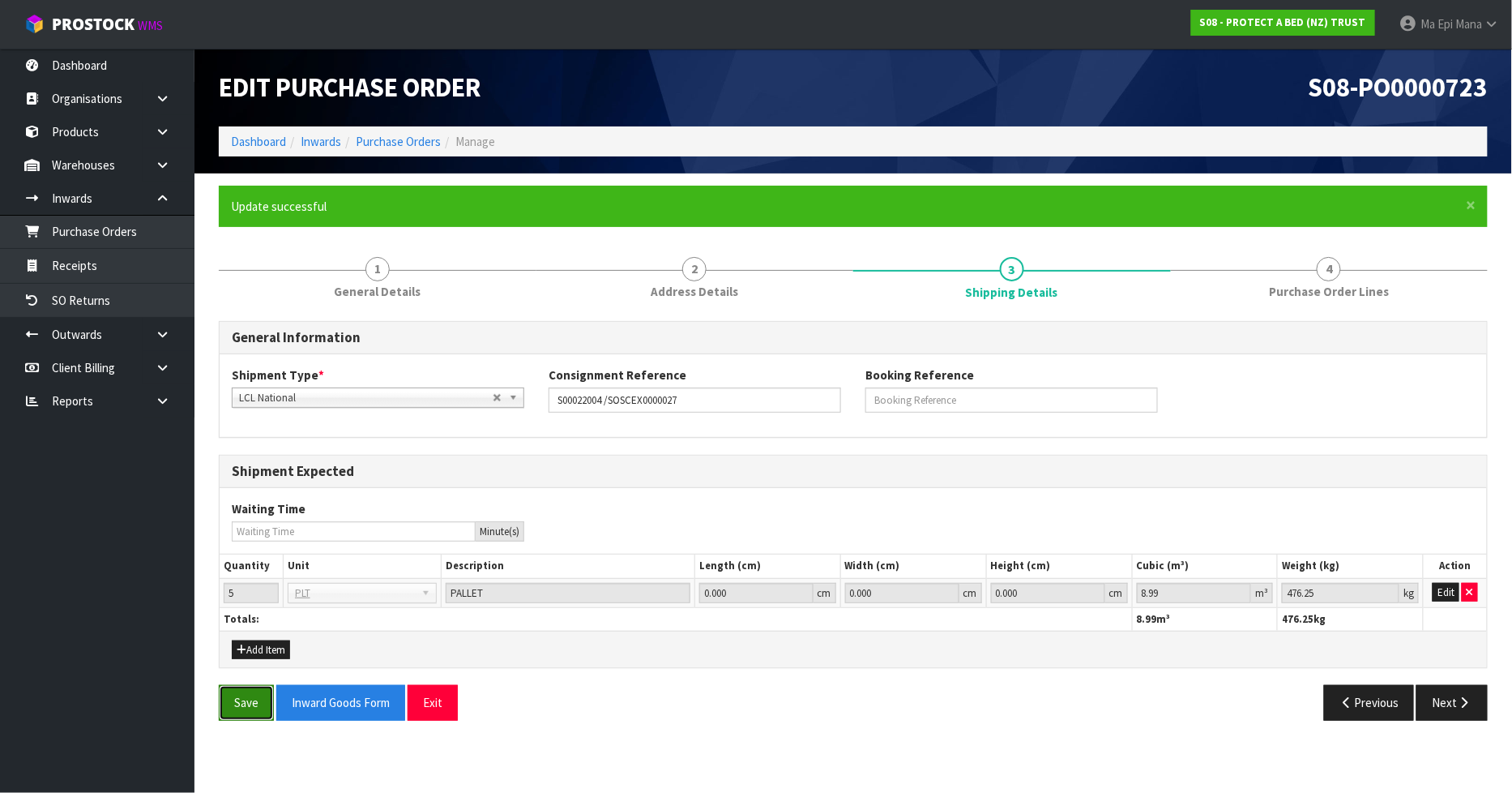
click at [225, 691] on button "Save" at bounding box center [246, 702] width 56 height 35
click at [1476, 706] on button "Next" at bounding box center [1452, 702] width 71 height 35
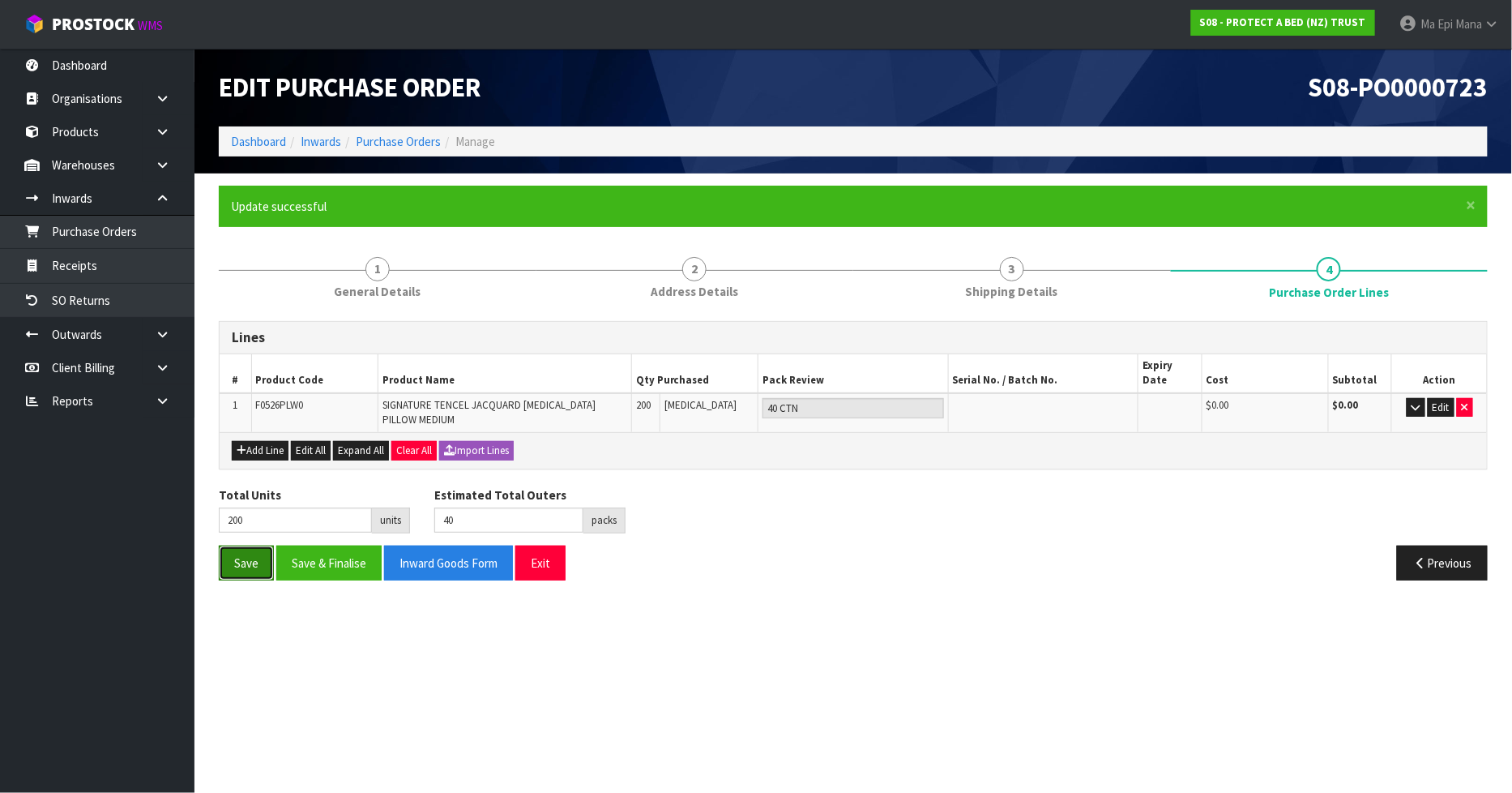
click at [256, 552] on button "Save" at bounding box center [246, 563] width 56 height 35
click at [562, 546] on button "Exit" at bounding box center [540, 563] width 50 height 35
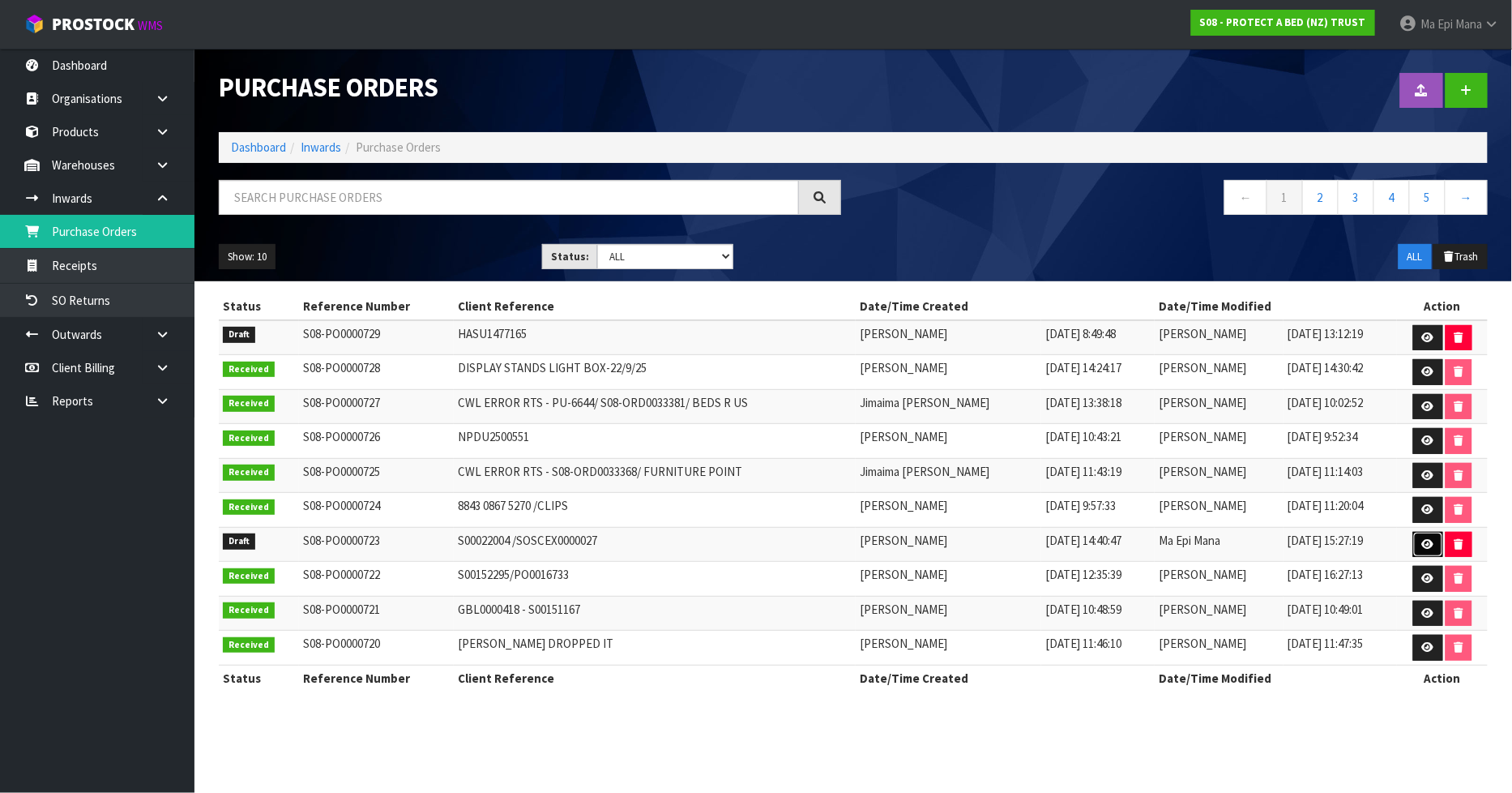
click at [1419, 537] on link at bounding box center [1428, 545] width 30 height 26
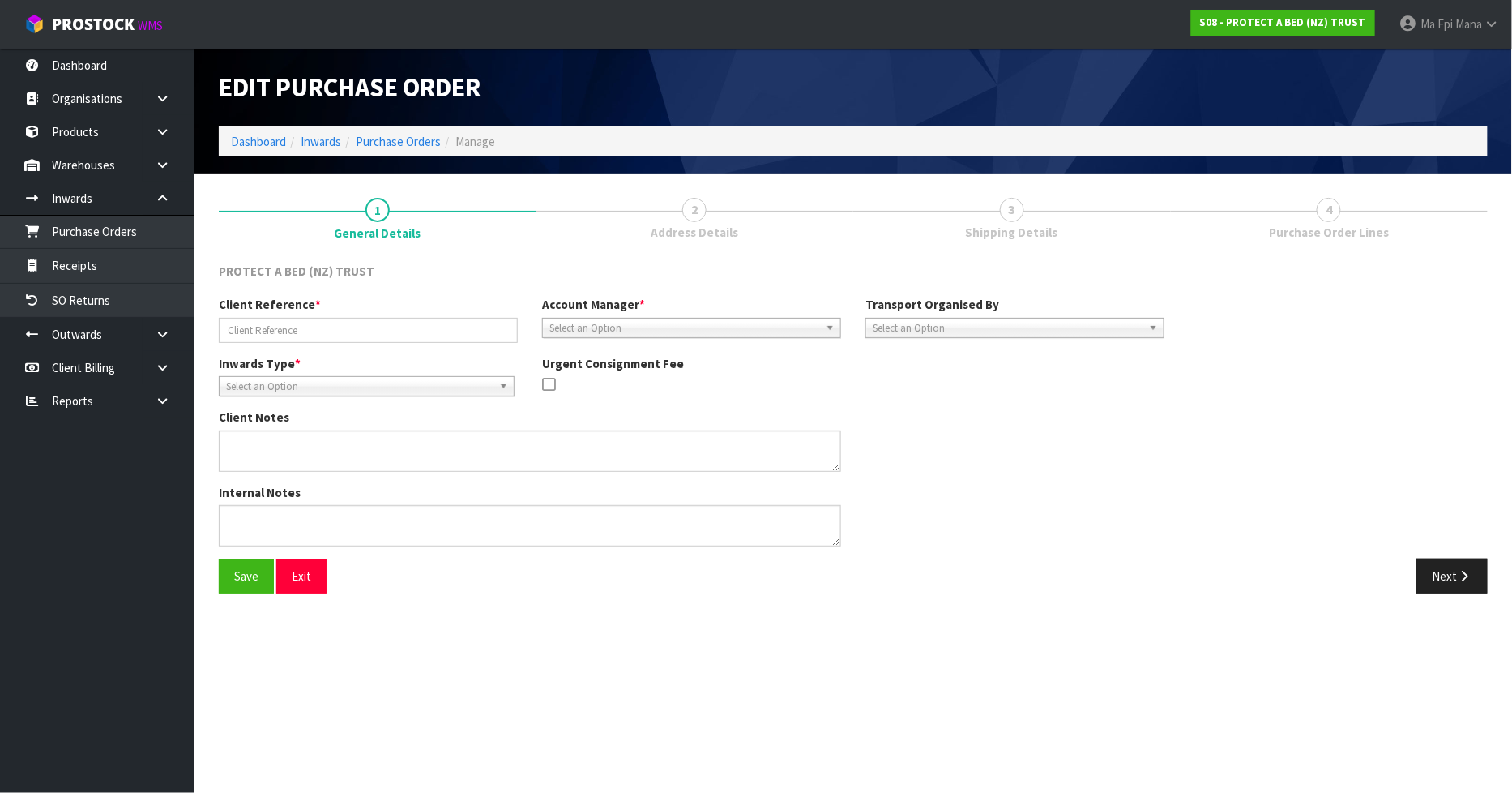
type input "S00022004 /SOSCEX0000027"
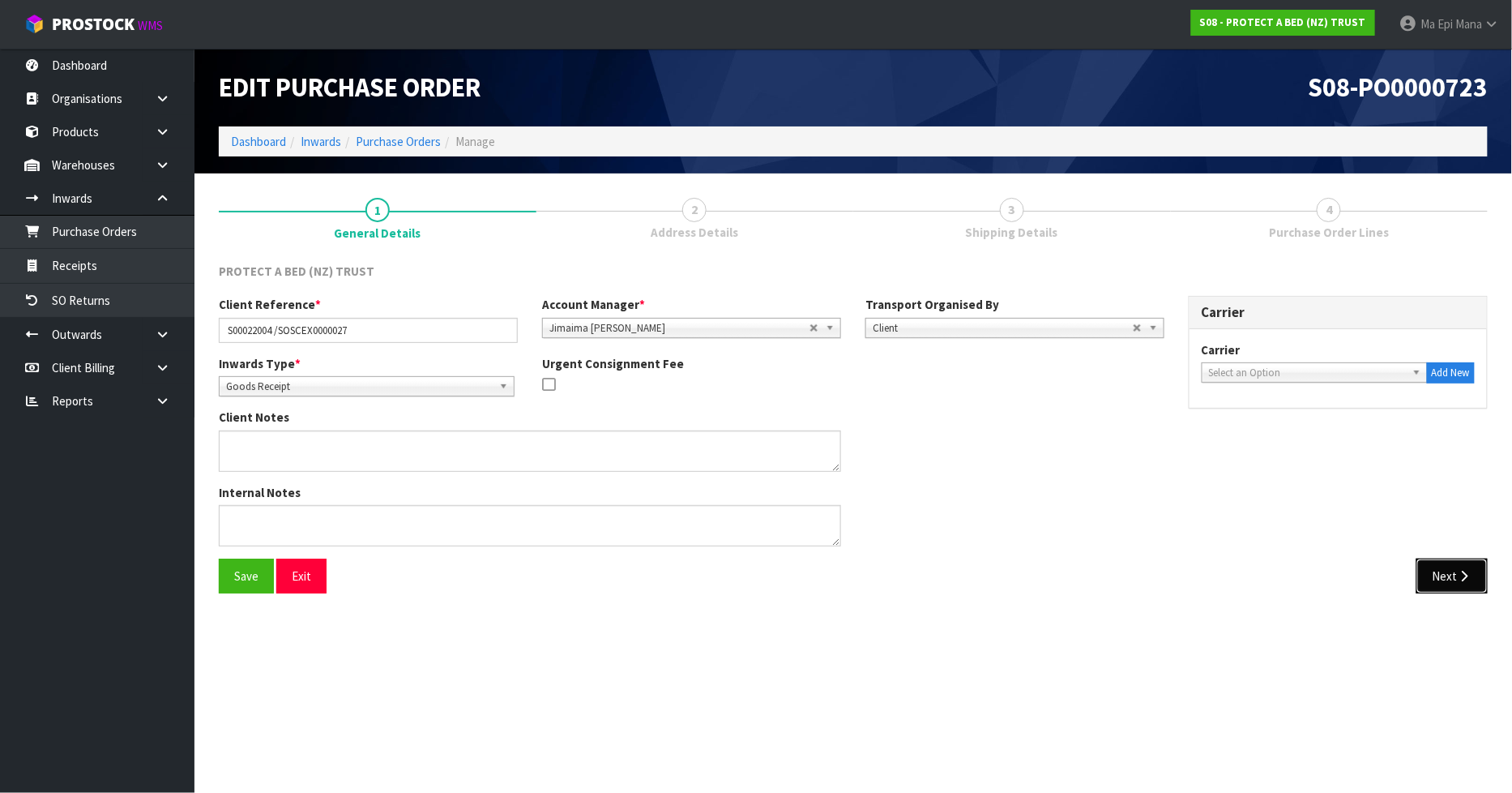
click at [1439, 577] on button "Next" at bounding box center [1452, 576] width 71 height 35
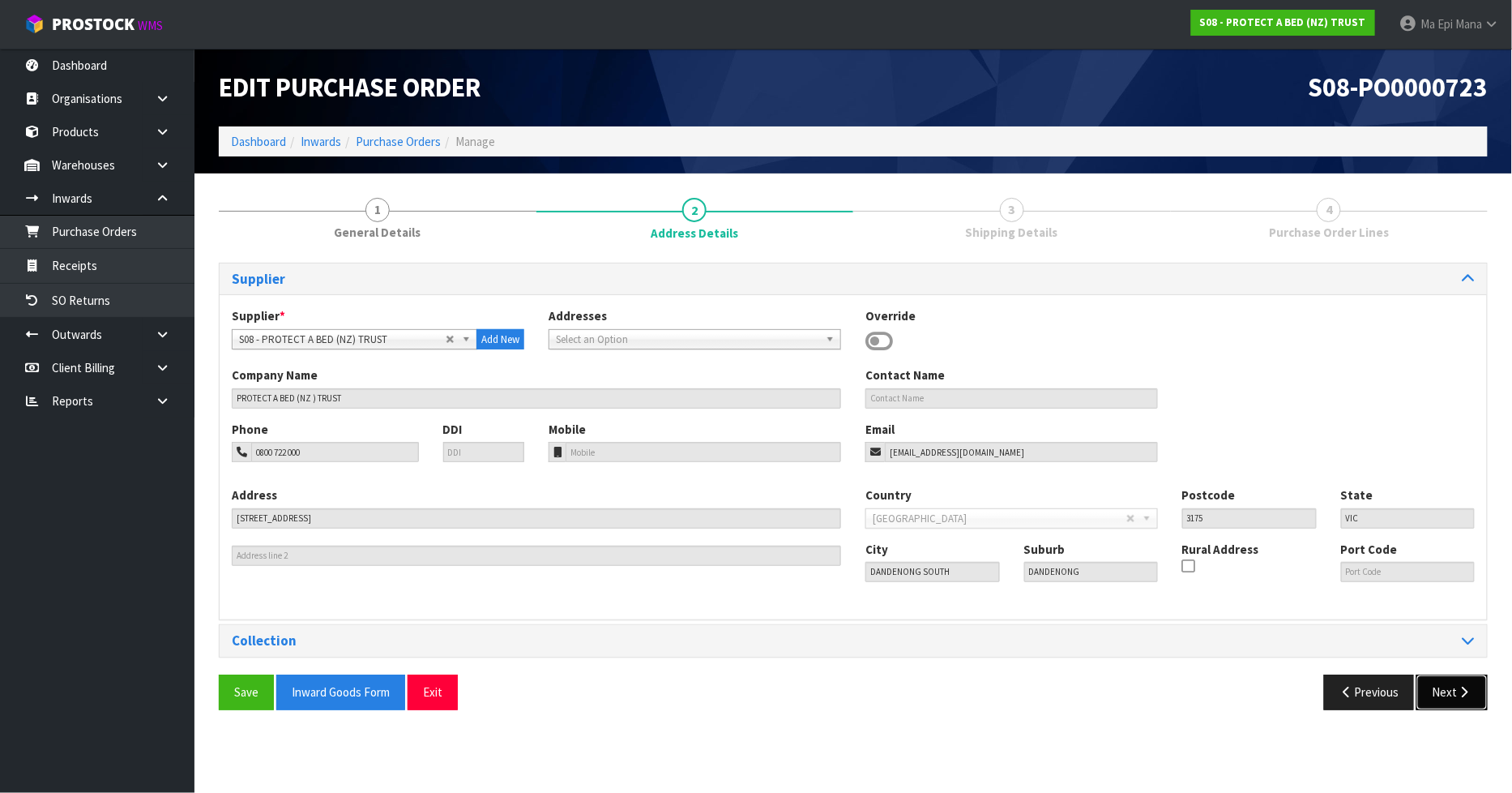
click at [1445, 690] on button "Next" at bounding box center [1452, 692] width 71 height 35
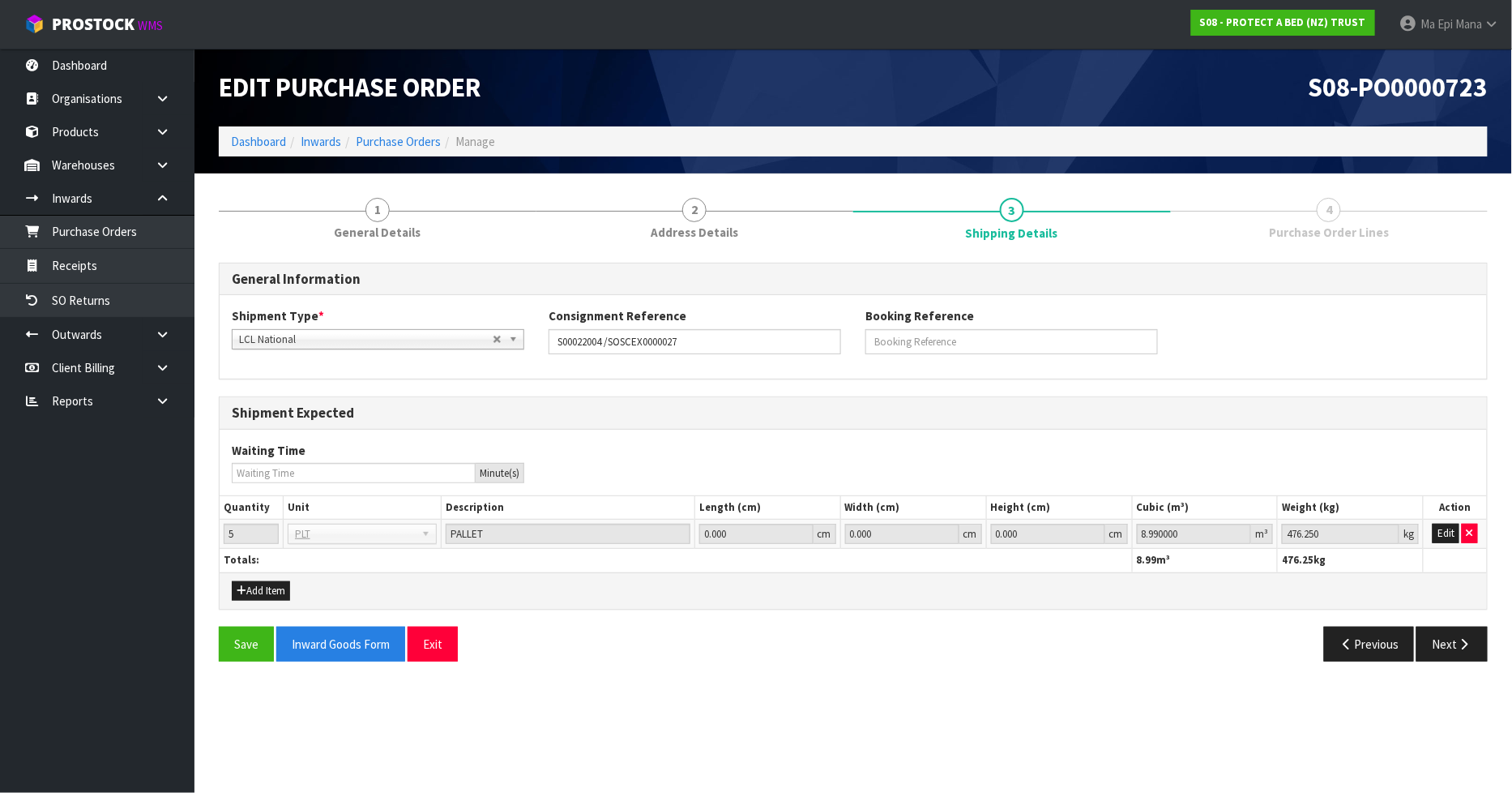
click at [1494, 643] on div "Previous Next" at bounding box center [1176, 644] width 647 height 35
click at [1469, 644] on icon "button" at bounding box center [1465, 643] width 16 height 12
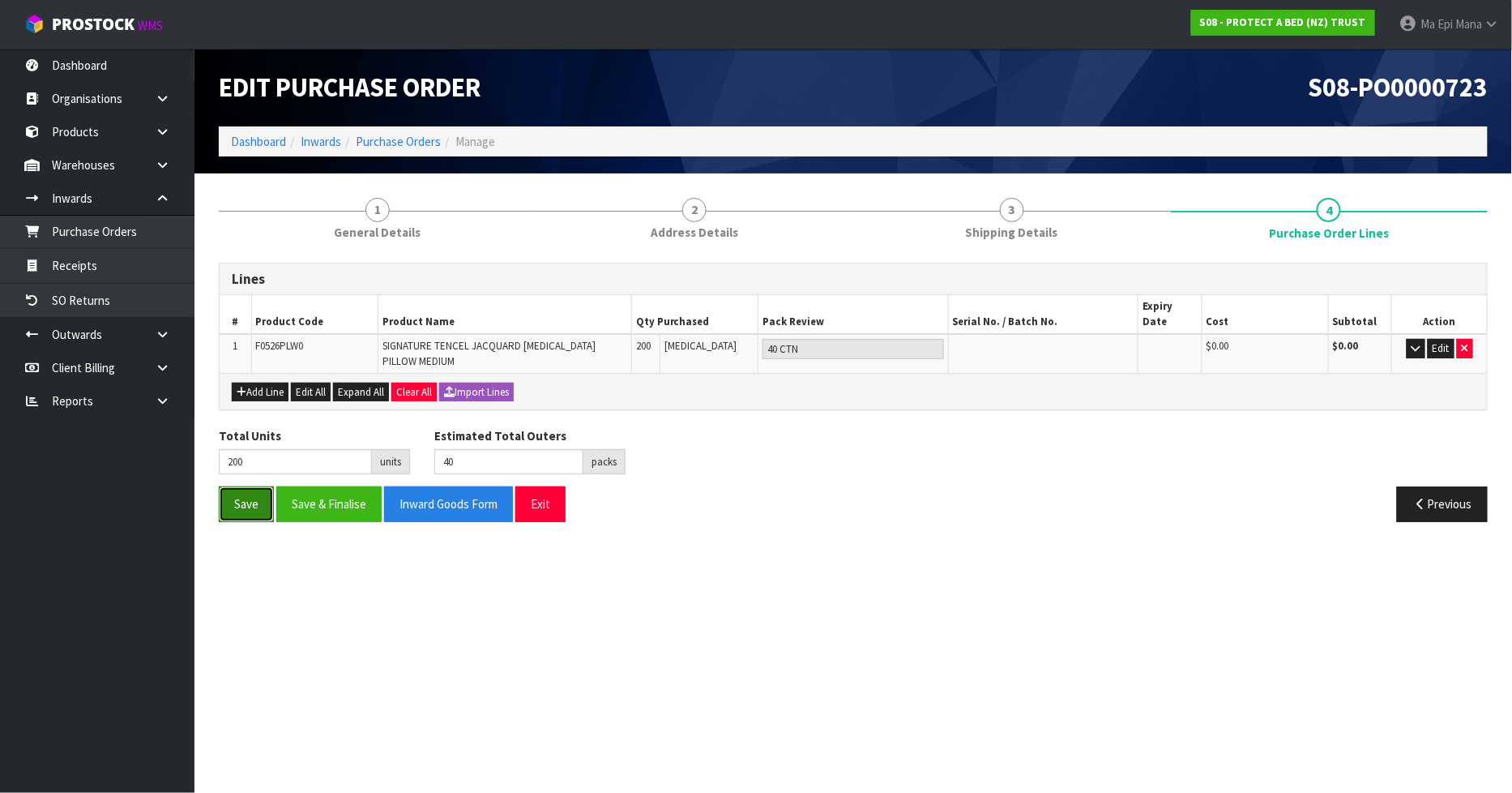
click at [261, 497] on button "Save" at bounding box center [246, 503] width 56 height 35
